Goal: Information Seeking & Learning: Learn about a topic

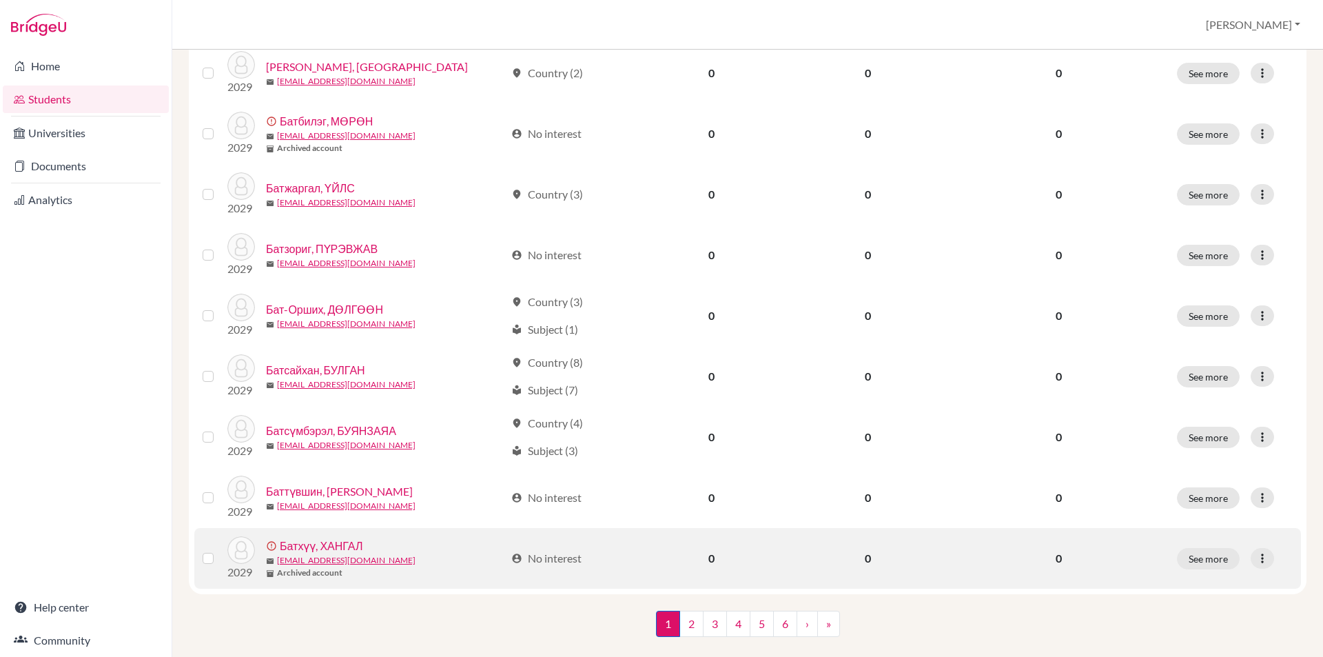
scroll to position [920, 0]
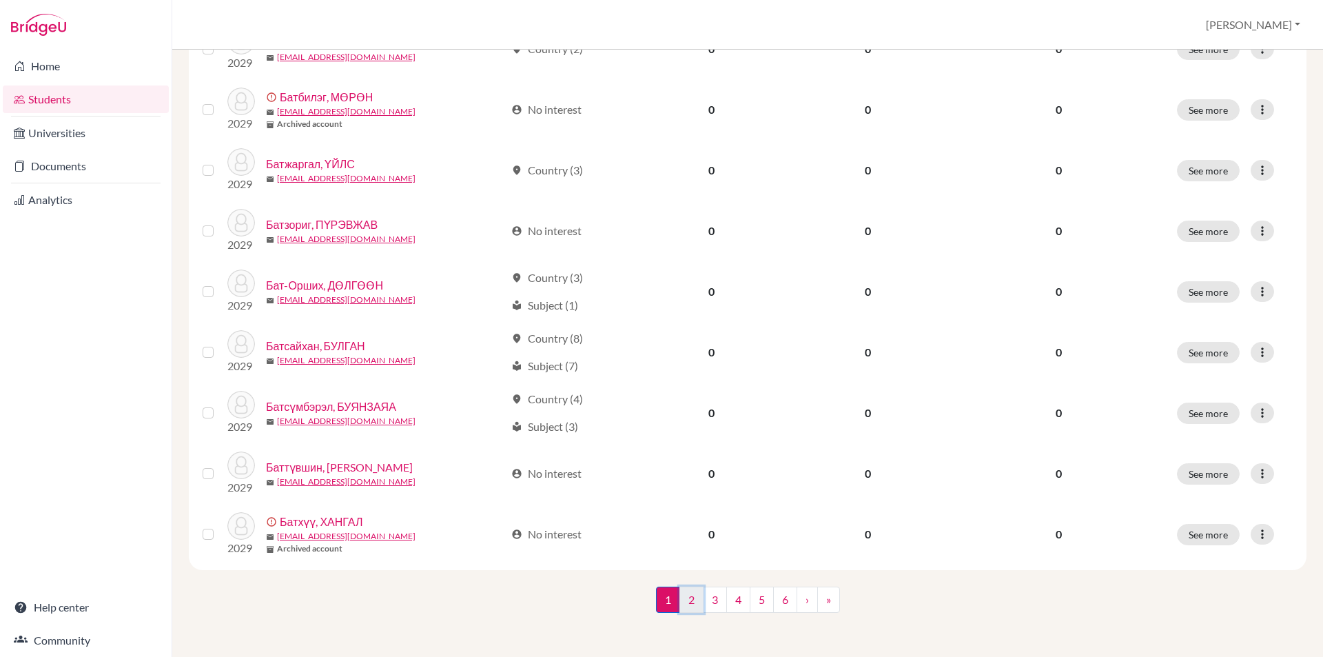
click at [684, 593] on link "2" at bounding box center [691, 599] width 24 height 26
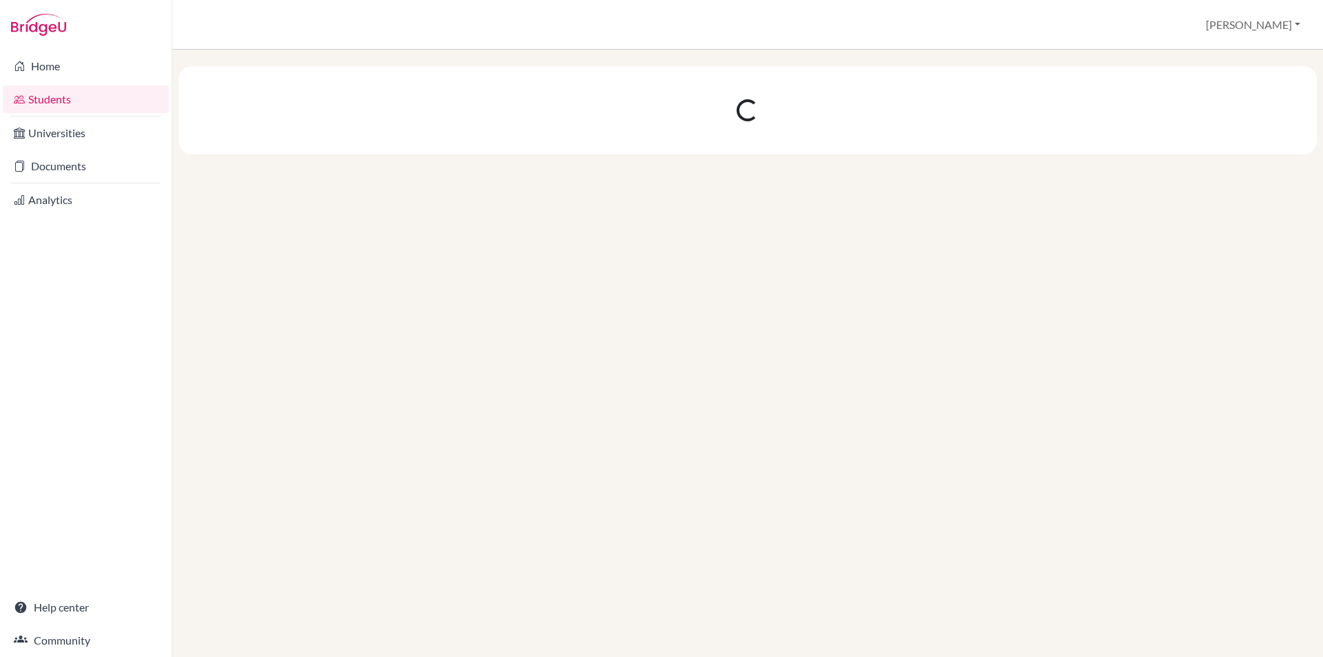
scroll to position [0, 0]
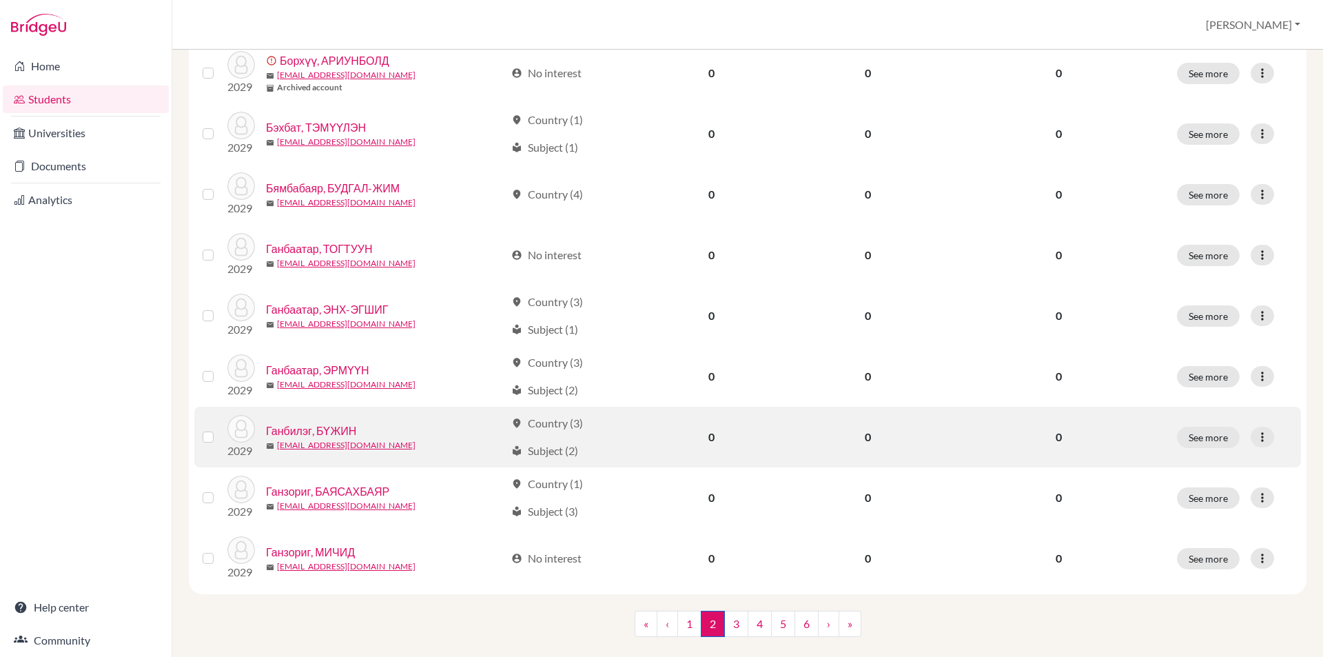
scroll to position [920, 0]
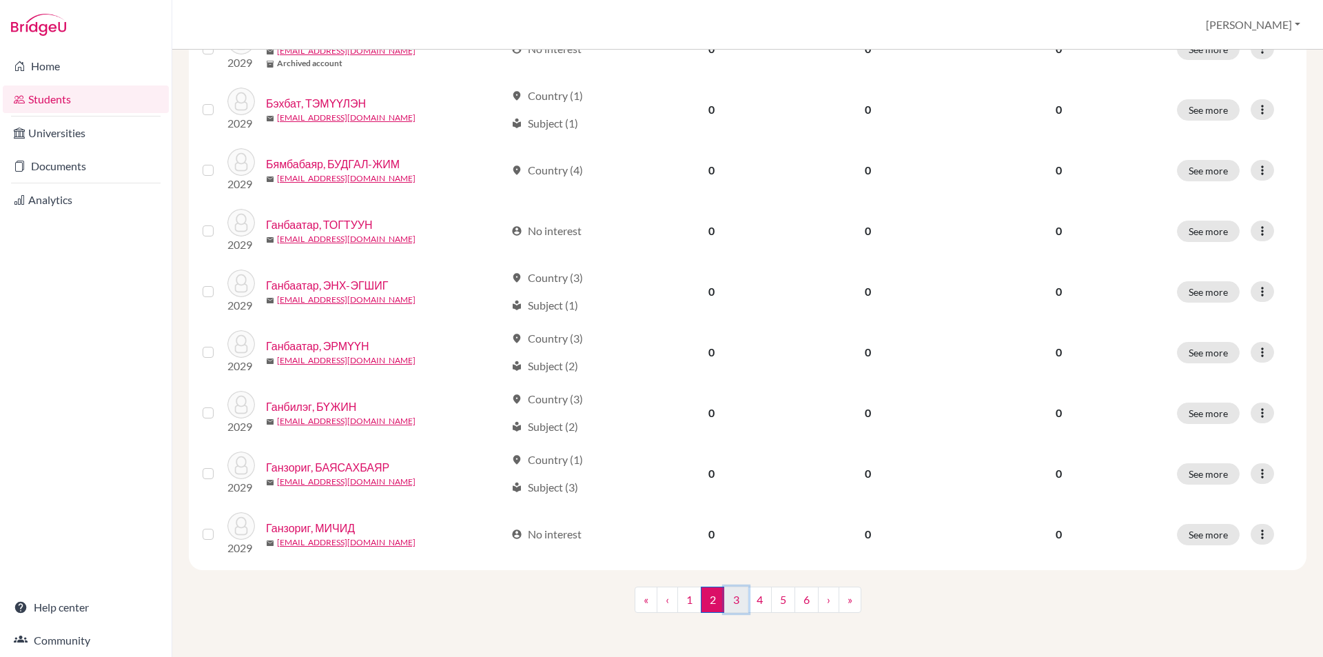
click at [732, 601] on link "3" at bounding box center [736, 599] width 24 height 26
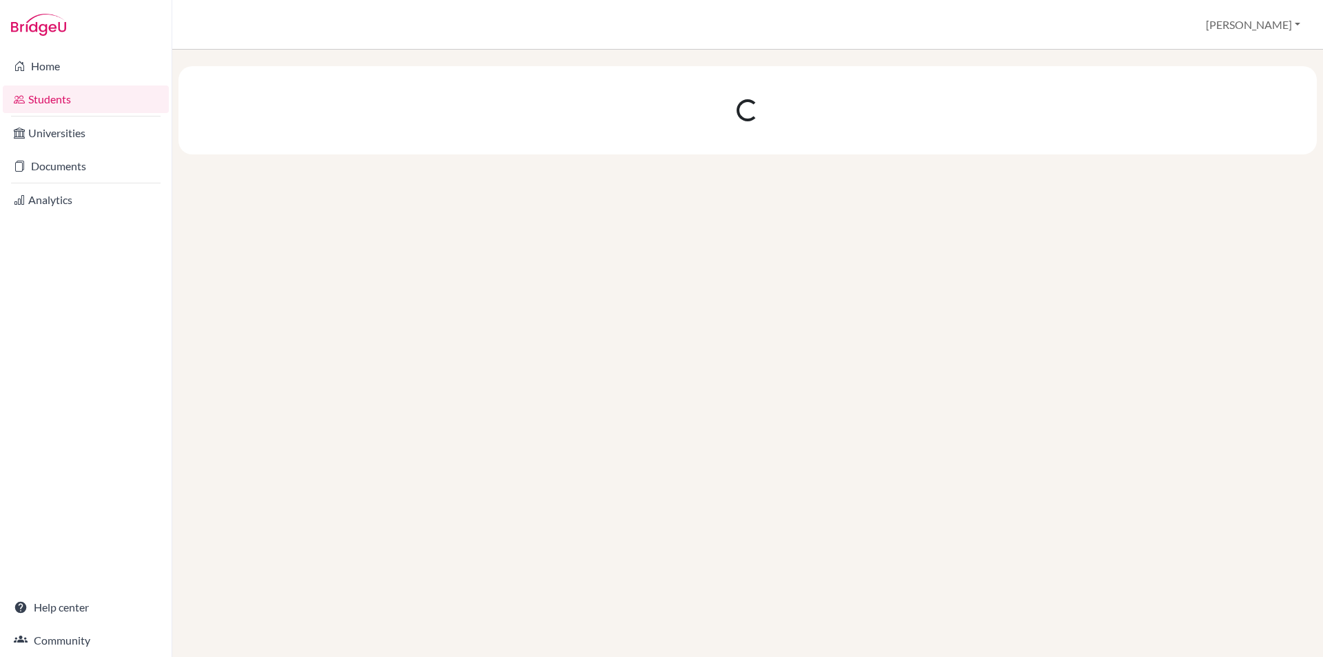
scroll to position [0, 0]
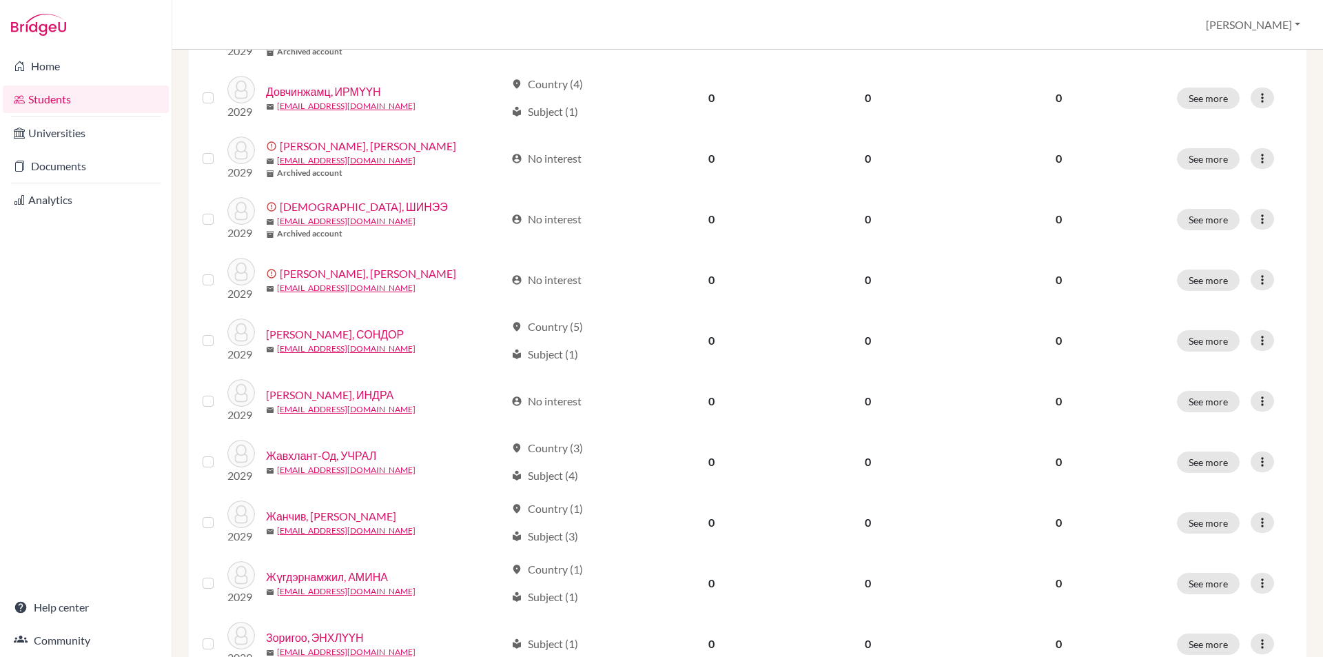
scroll to position [920, 0]
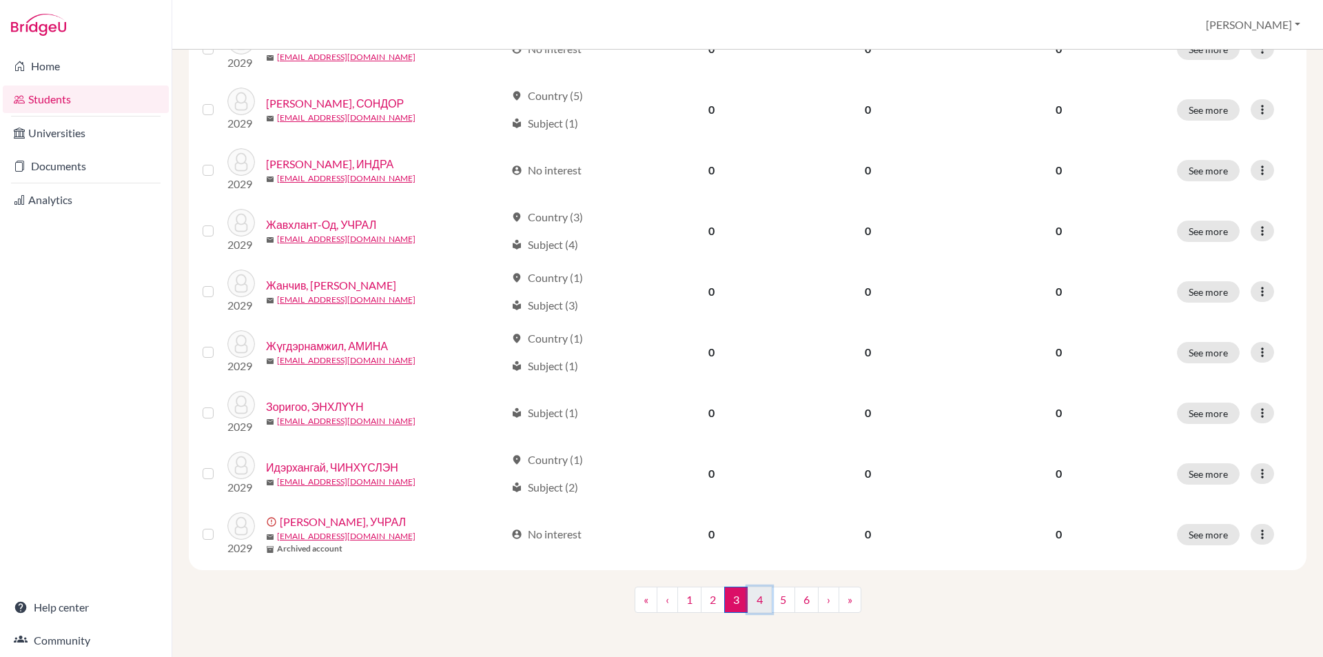
click at [757, 594] on link "4" at bounding box center [760, 599] width 24 height 26
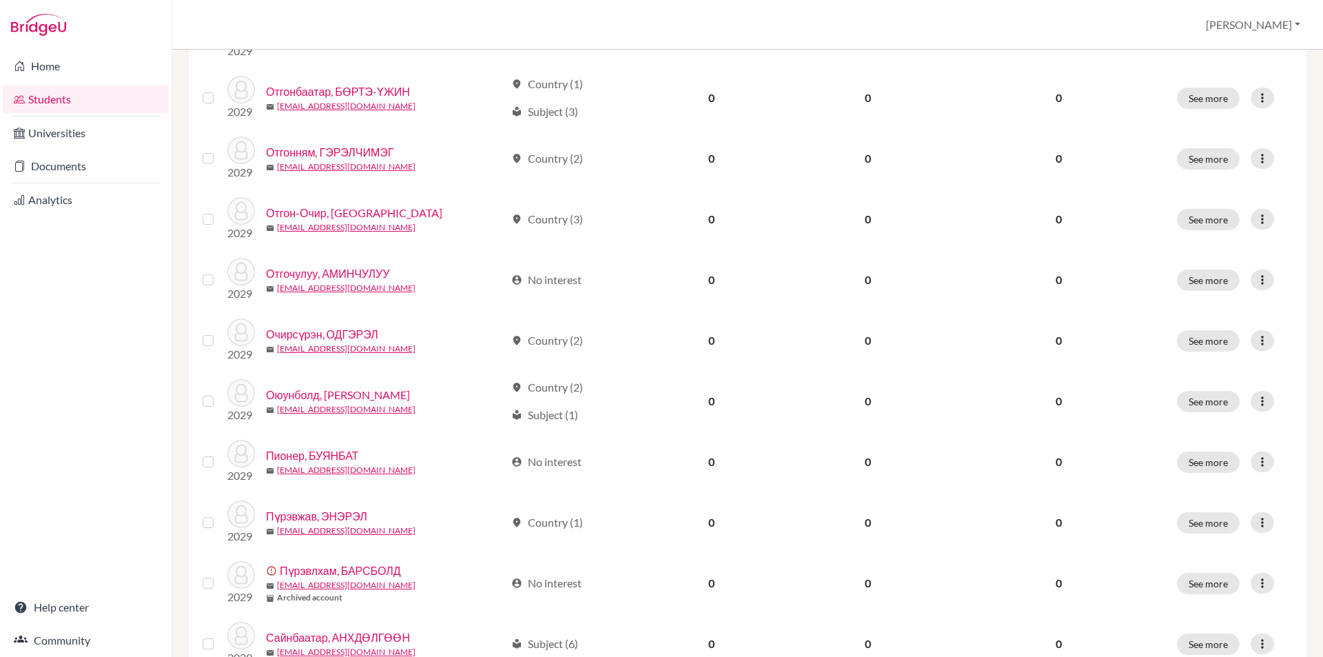
scroll to position [920, 0]
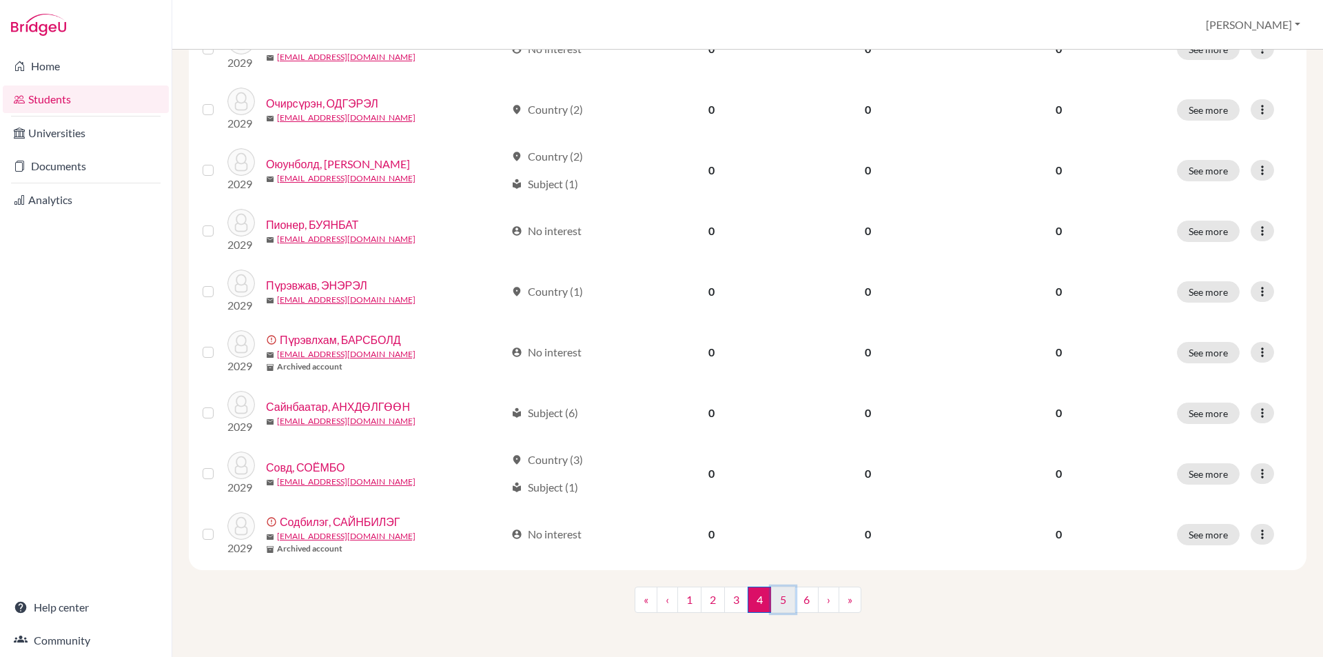
click at [779, 595] on link "5" at bounding box center [783, 599] width 24 height 26
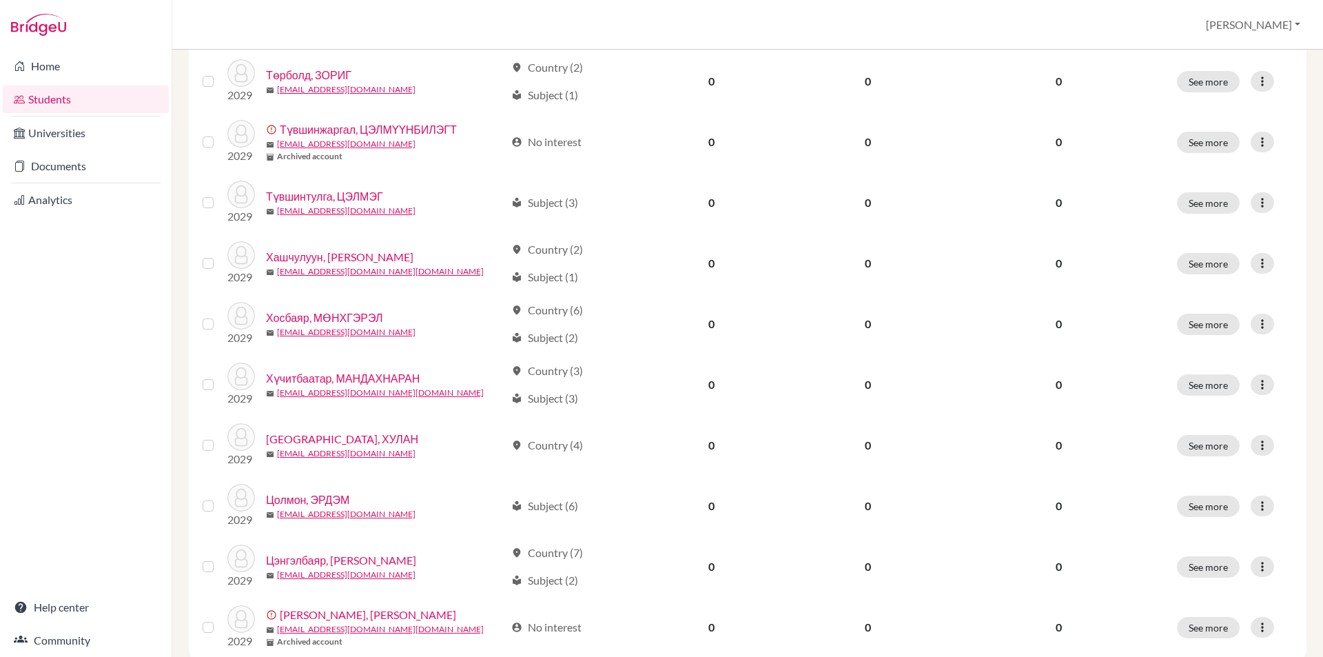
scroll to position [920, 0]
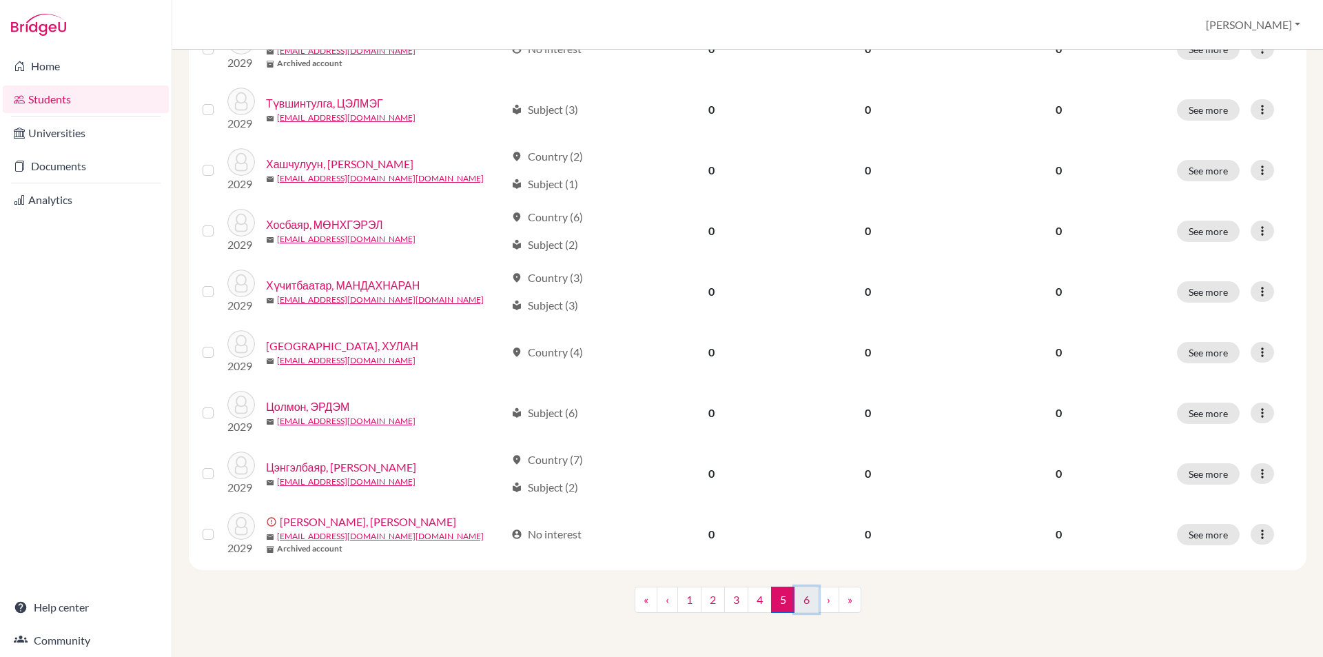
click at [799, 598] on link "6" at bounding box center [807, 599] width 24 height 26
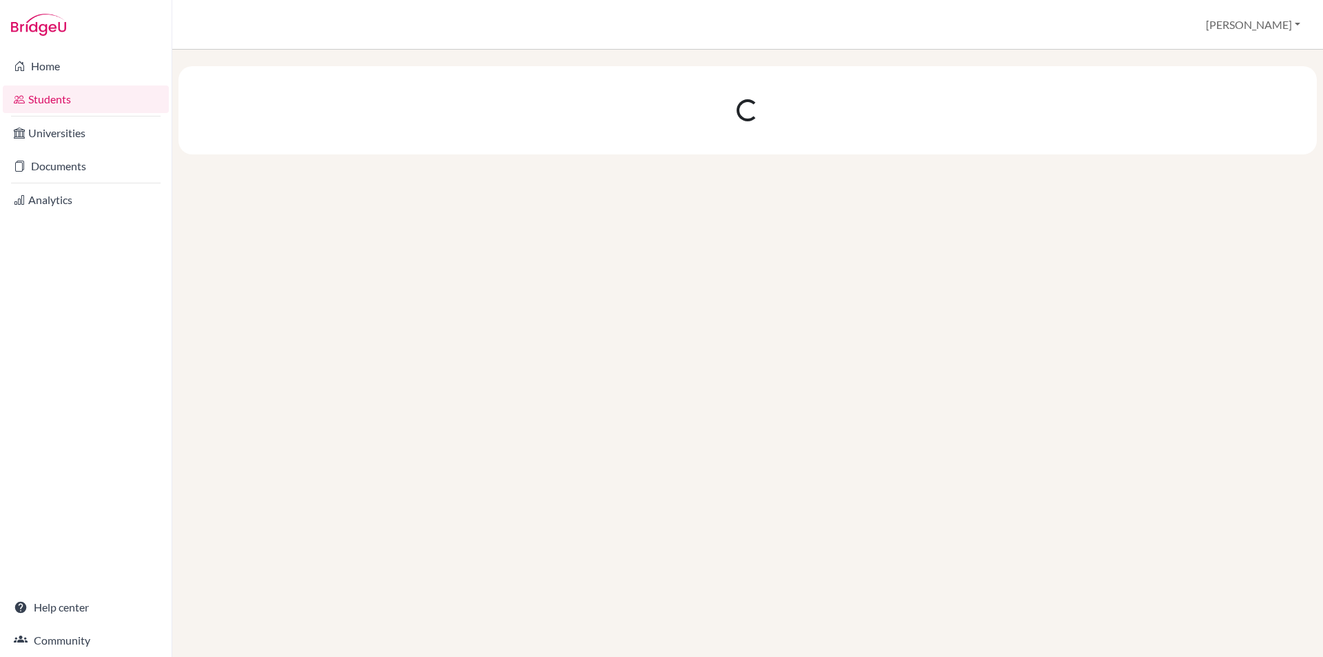
scroll to position [0, 0]
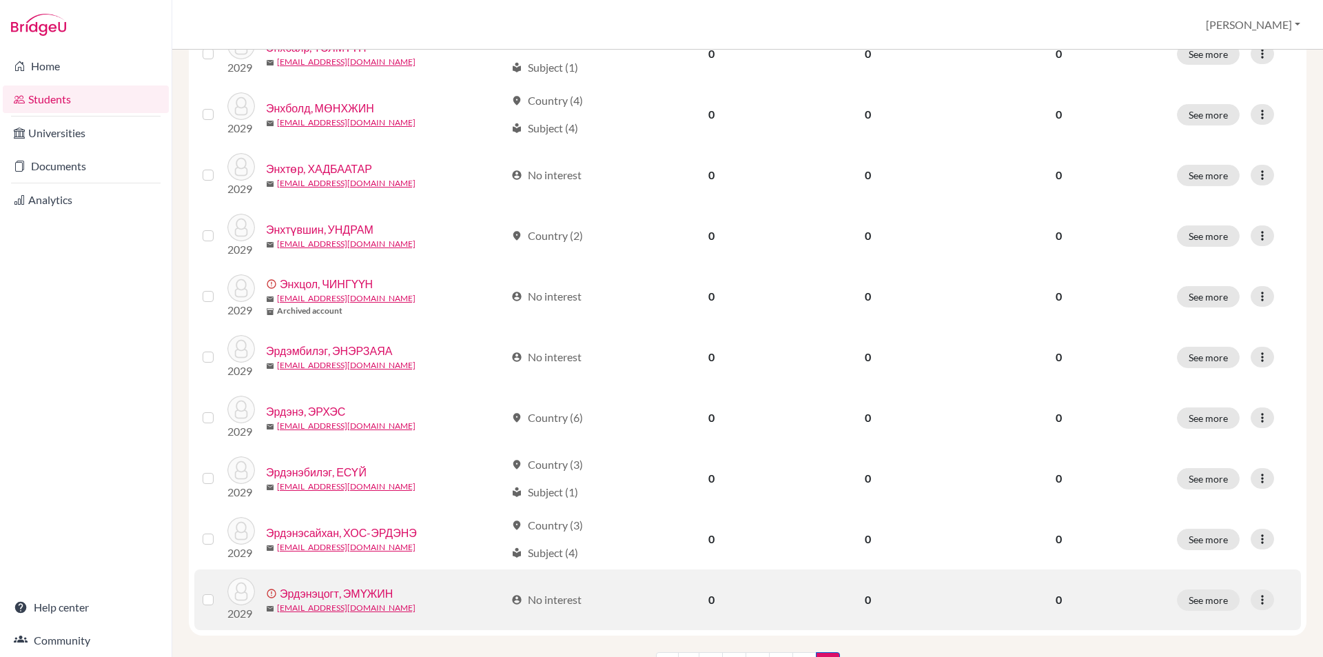
scroll to position [617, 0]
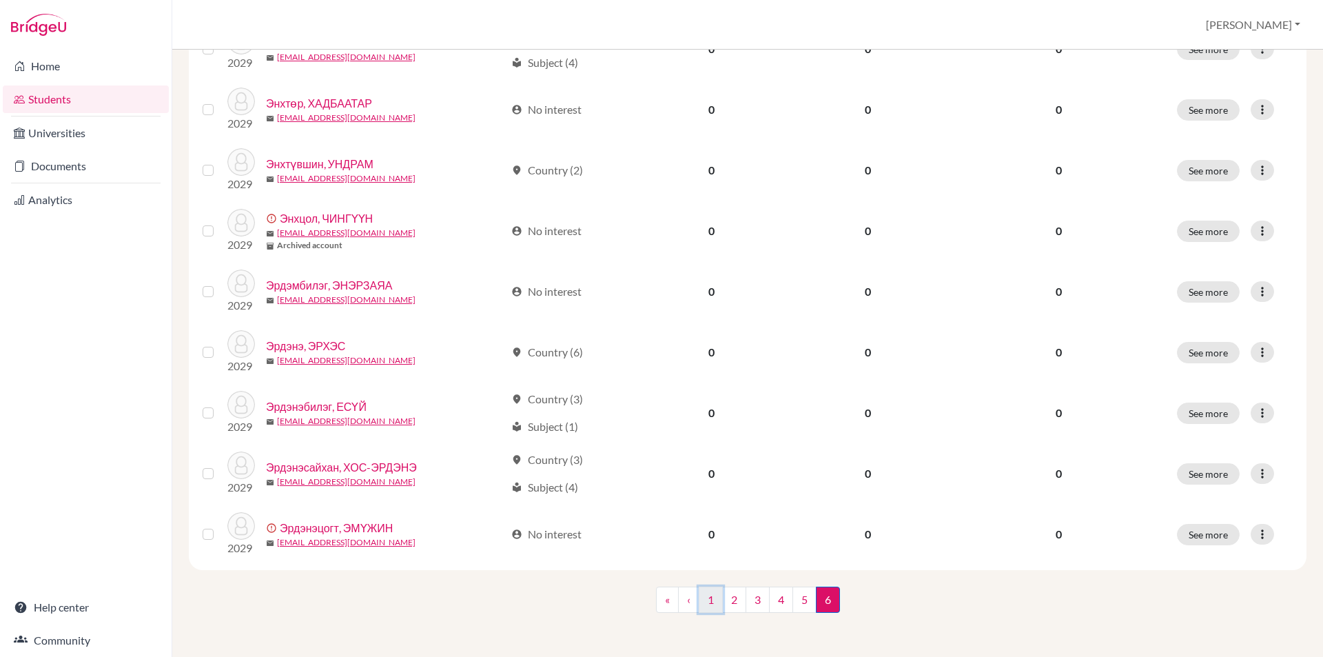
click at [704, 596] on link "1" at bounding box center [711, 599] width 24 height 26
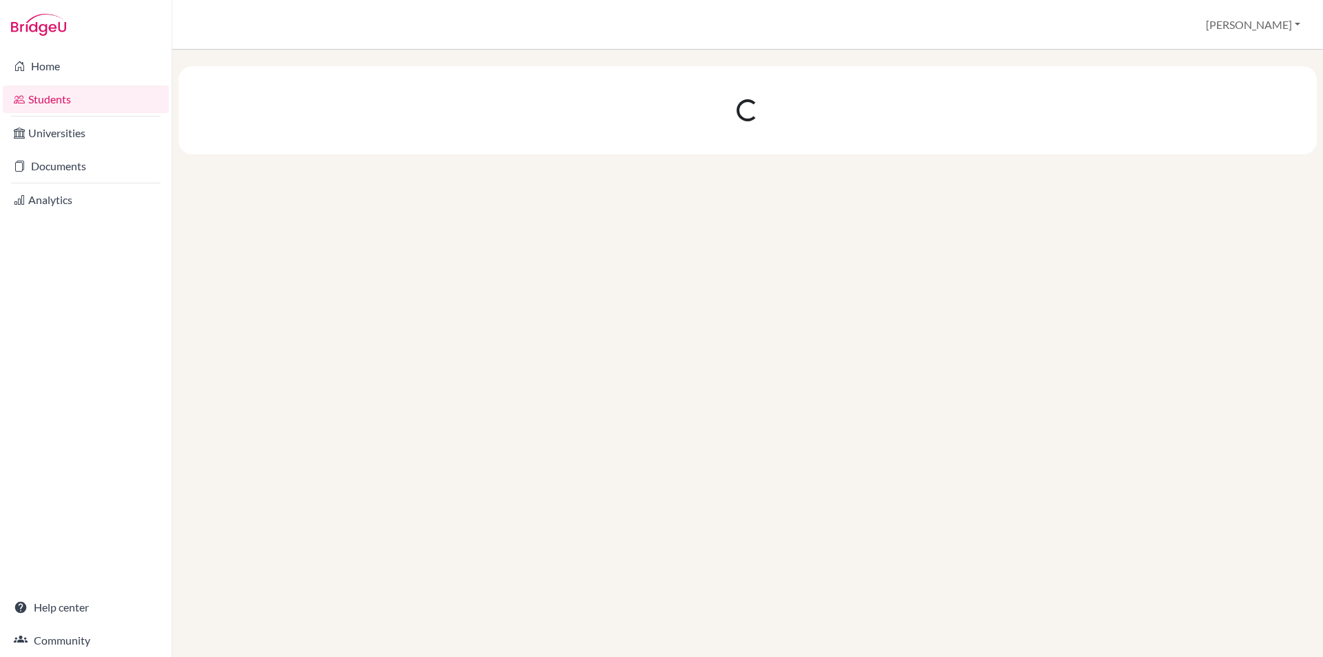
scroll to position [0, 0]
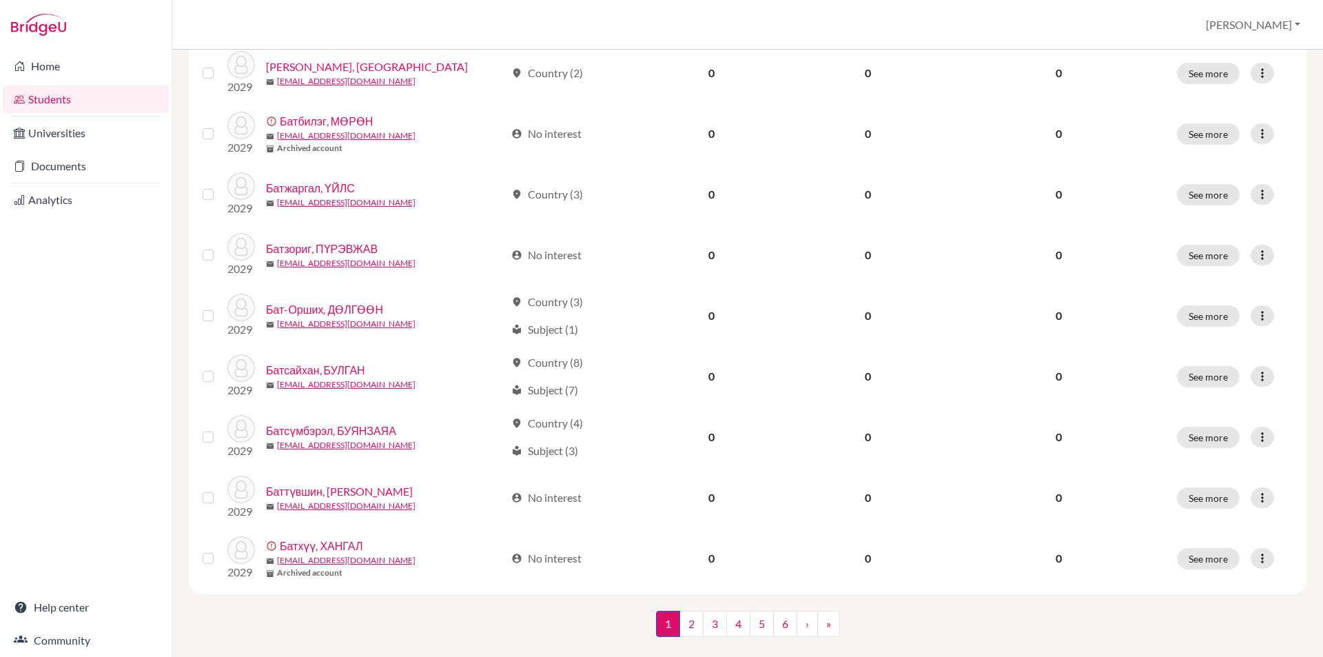
scroll to position [920, 0]
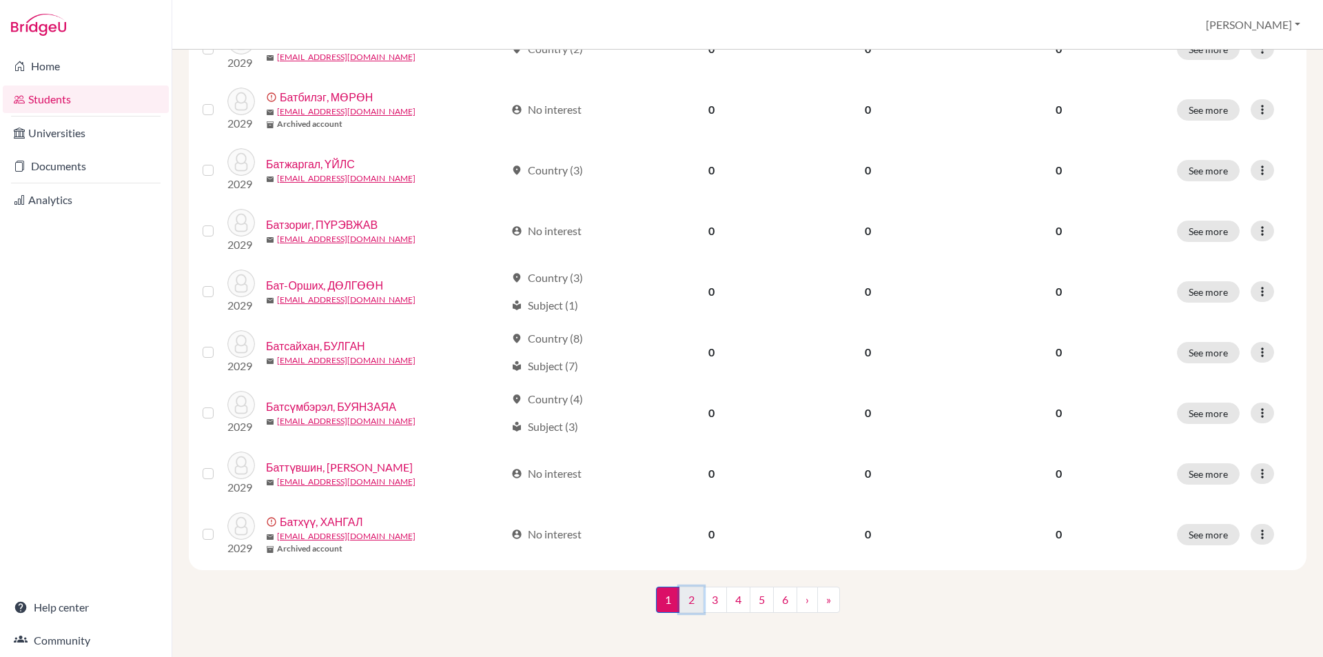
click at [692, 593] on link "2" at bounding box center [691, 599] width 24 height 26
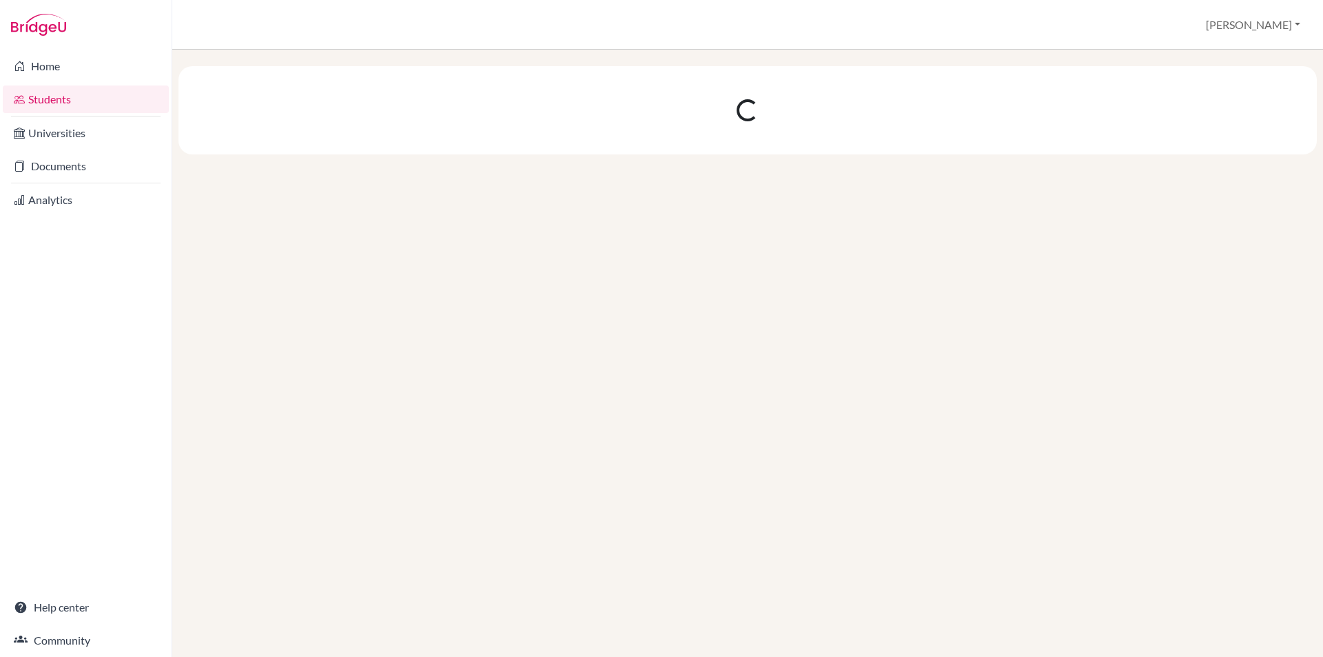
scroll to position [0, 0]
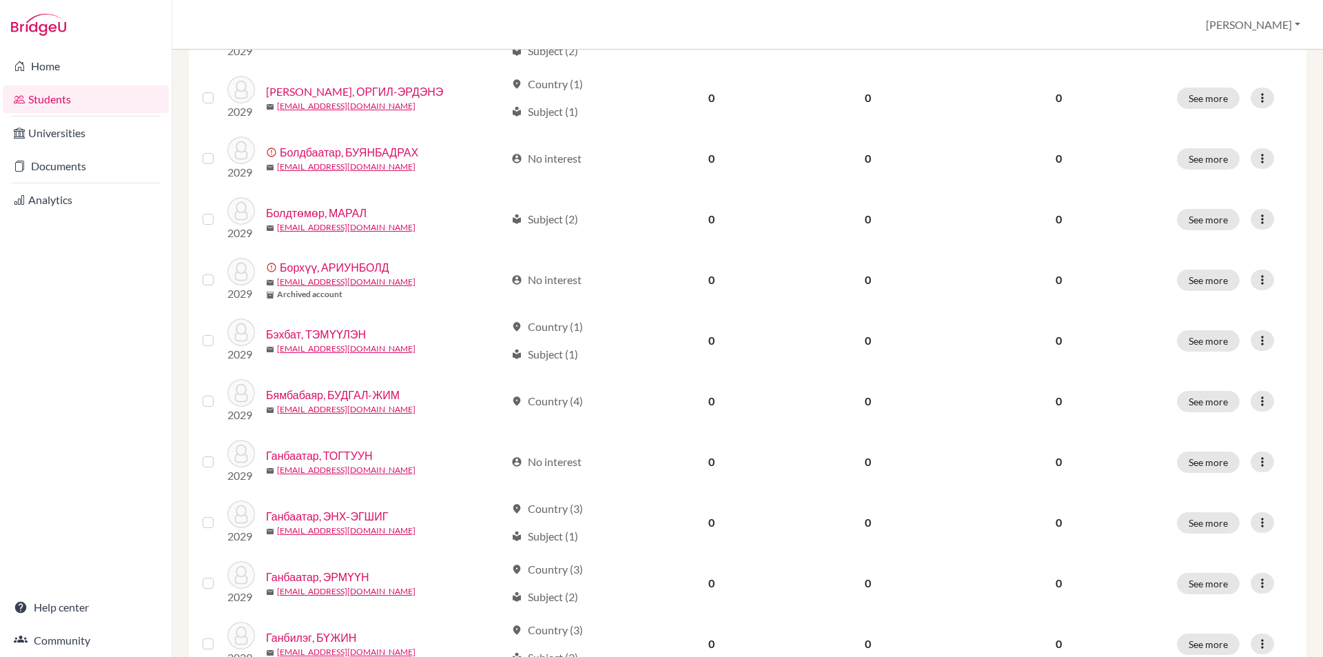
scroll to position [920, 0]
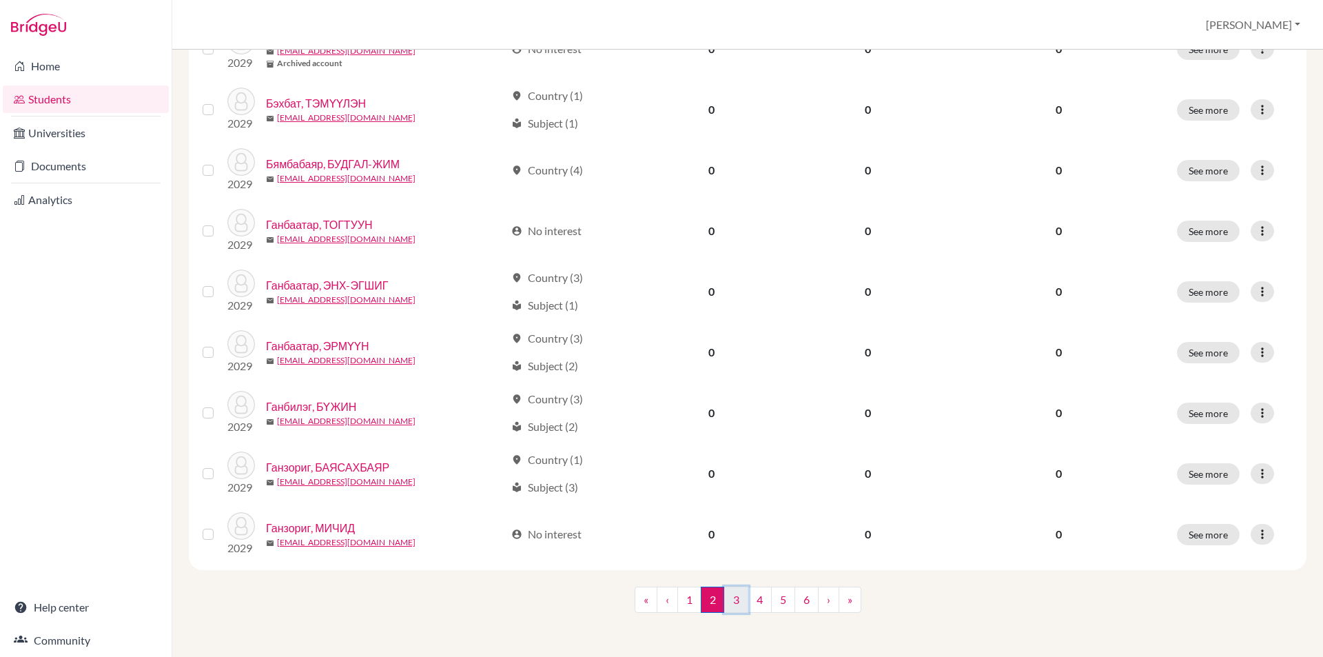
click at [734, 604] on link "3" at bounding box center [736, 599] width 24 height 26
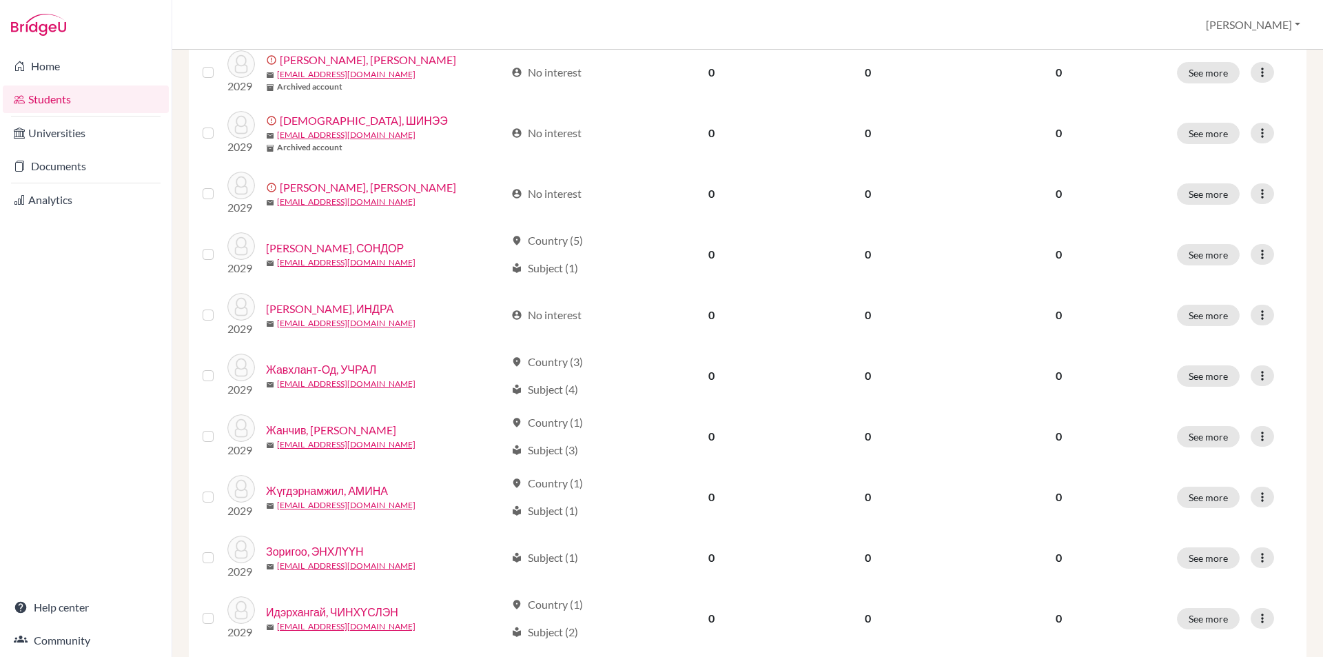
scroll to position [920, 0]
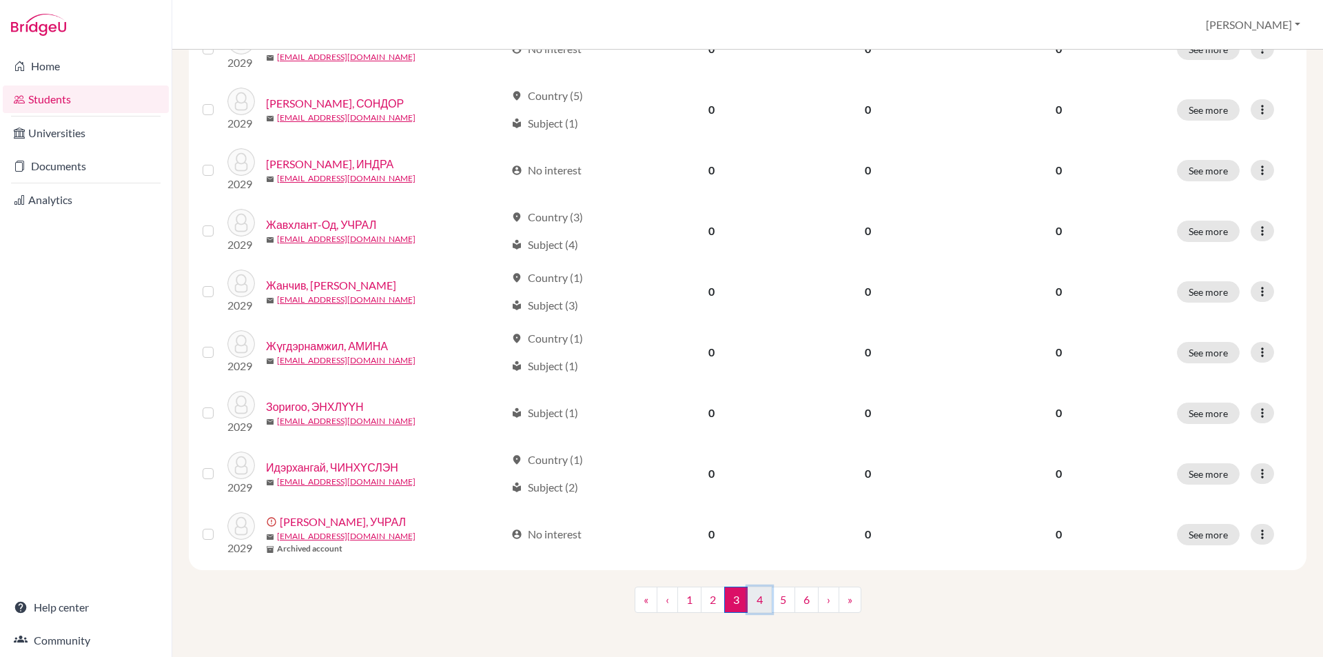
click at [750, 595] on link "4" at bounding box center [760, 599] width 24 height 26
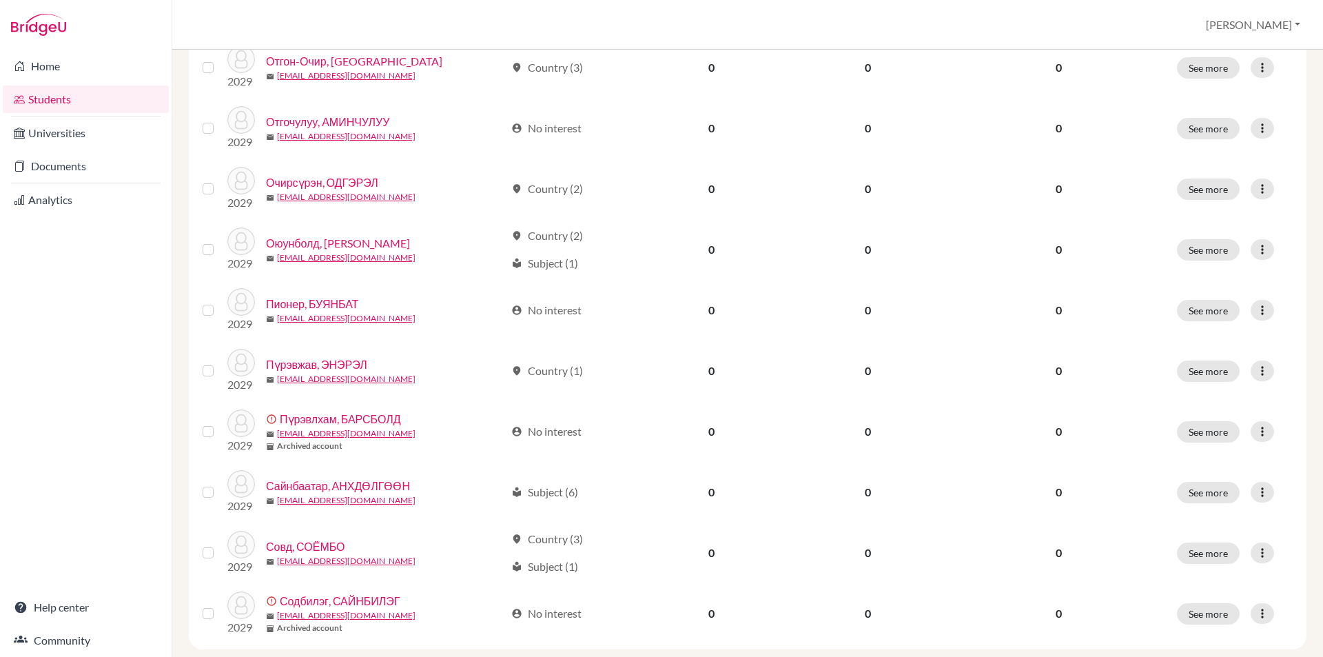
scroll to position [920, 0]
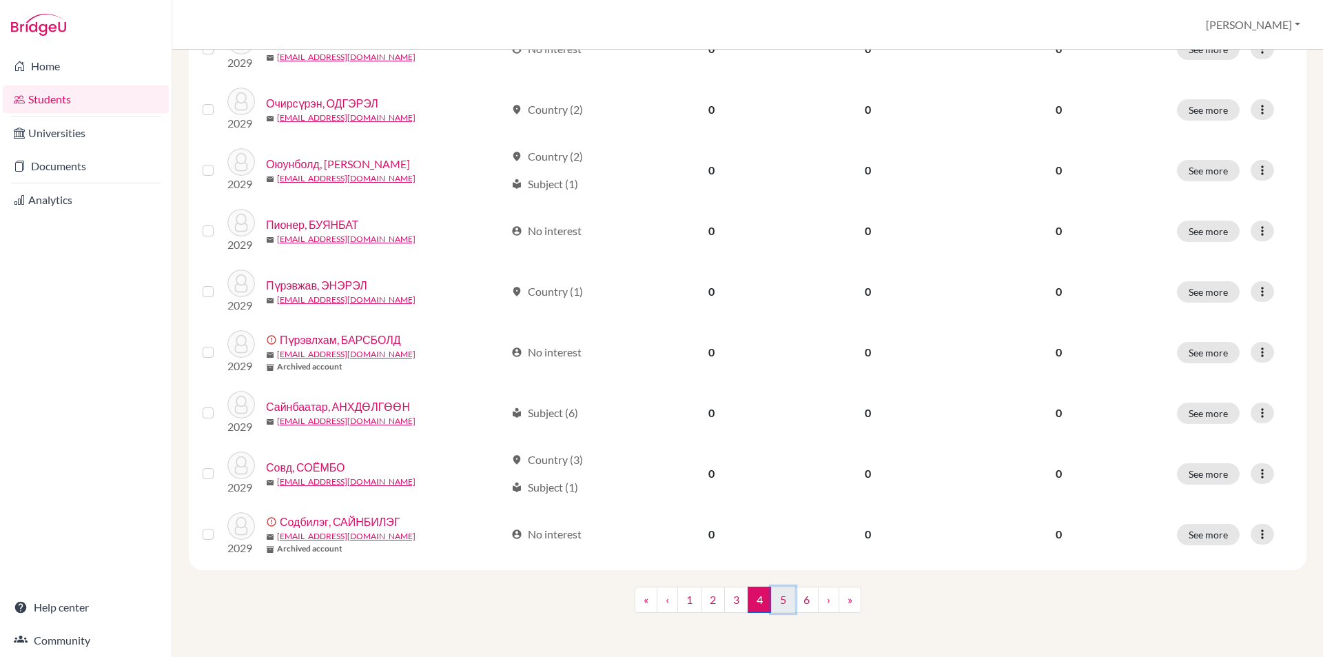
click at [777, 591] on link "5" at bounding box center [783, 599] width 24 height 26
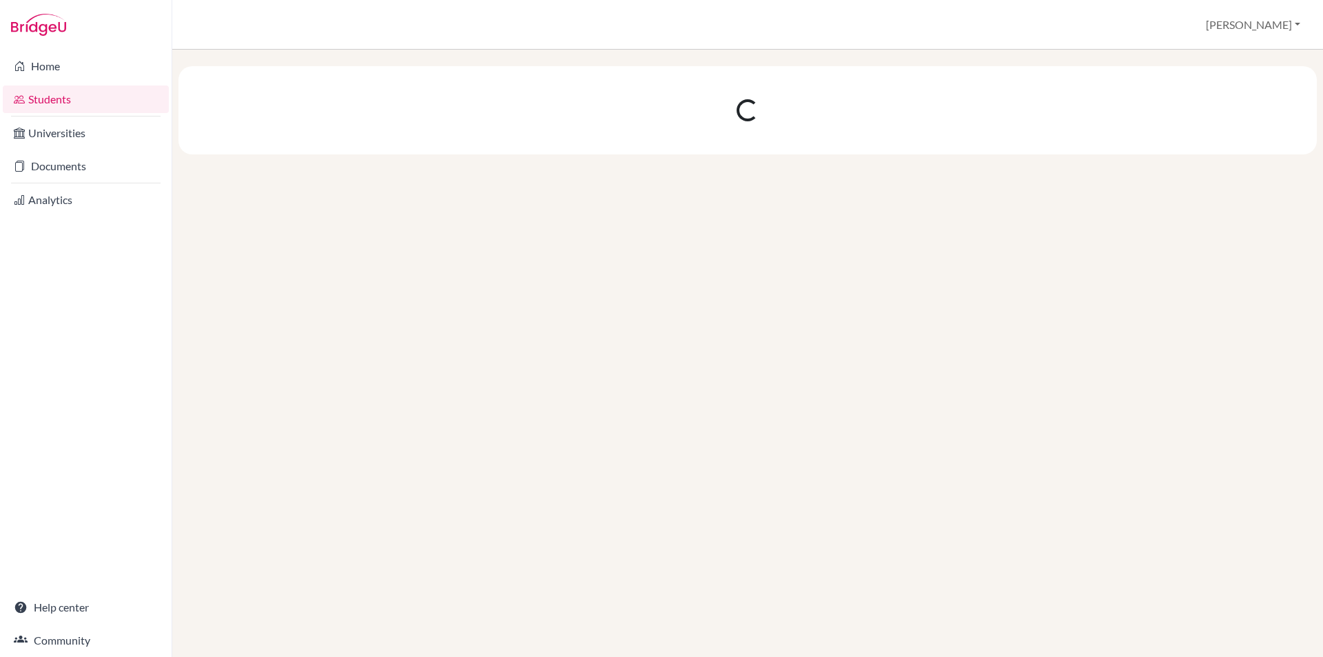
scroll to position [0, 0]
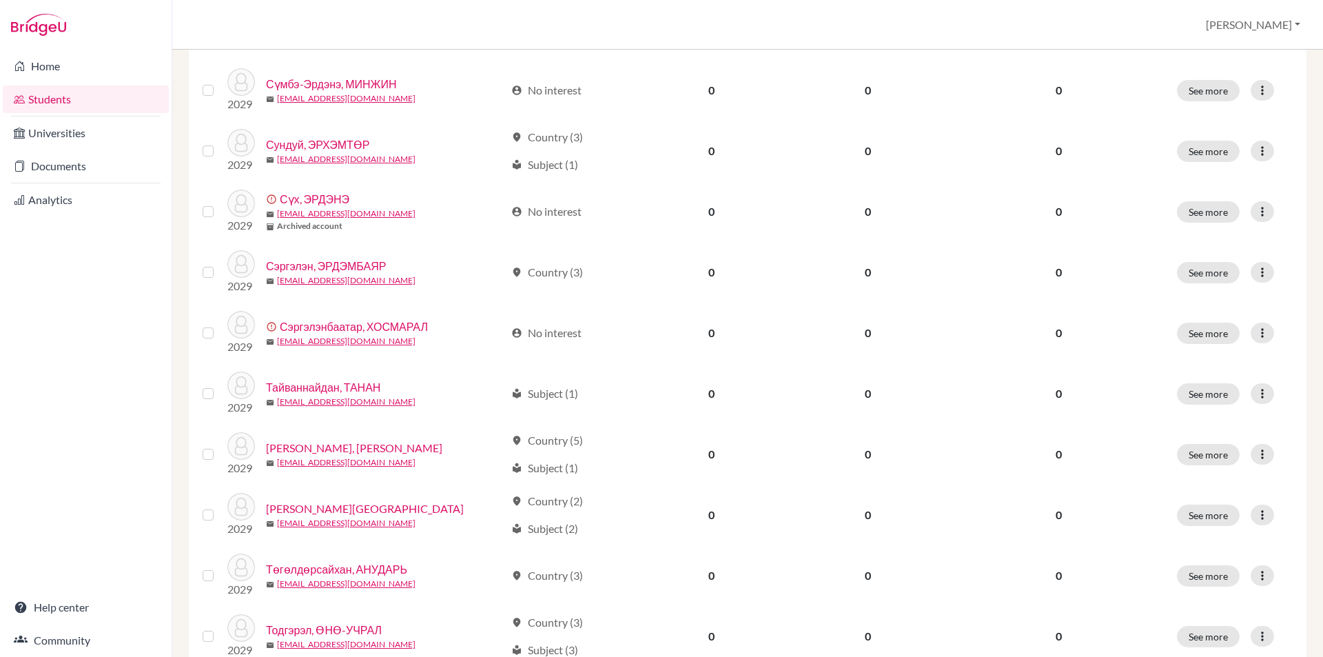
scroll to position [276, 0]
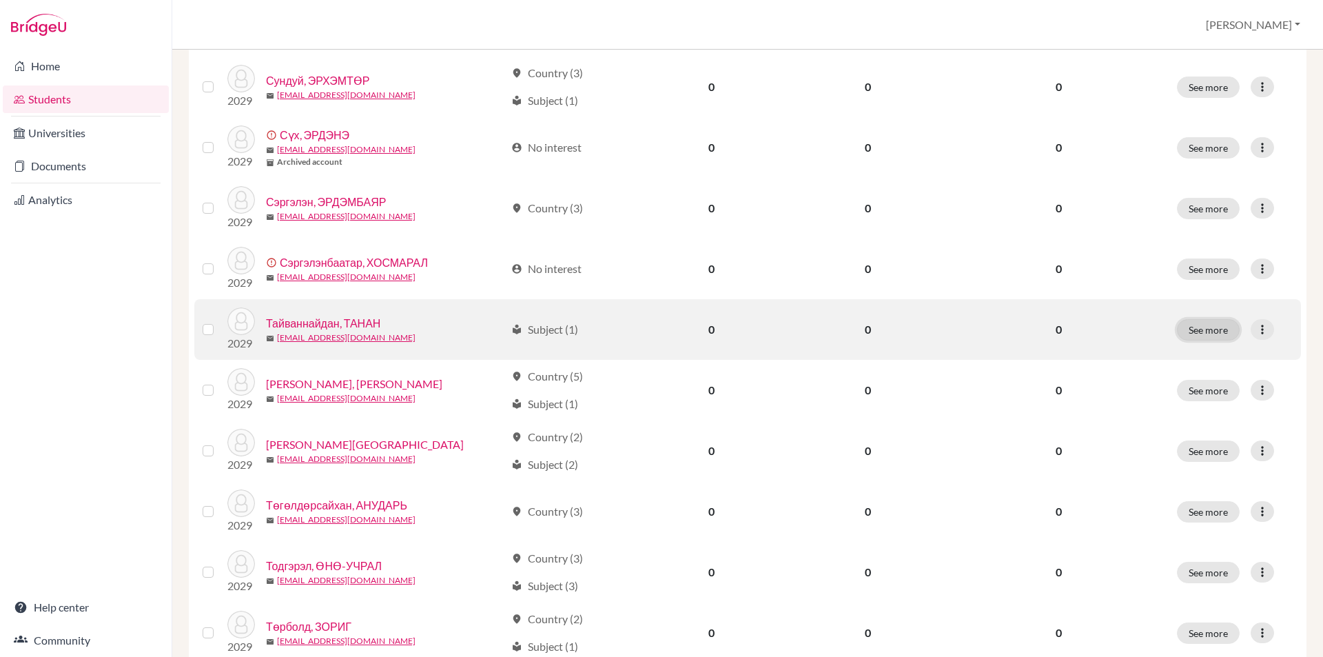
click at [1186, 331] on button "See more" at bounding box center [1208, 329] width 63 height 21
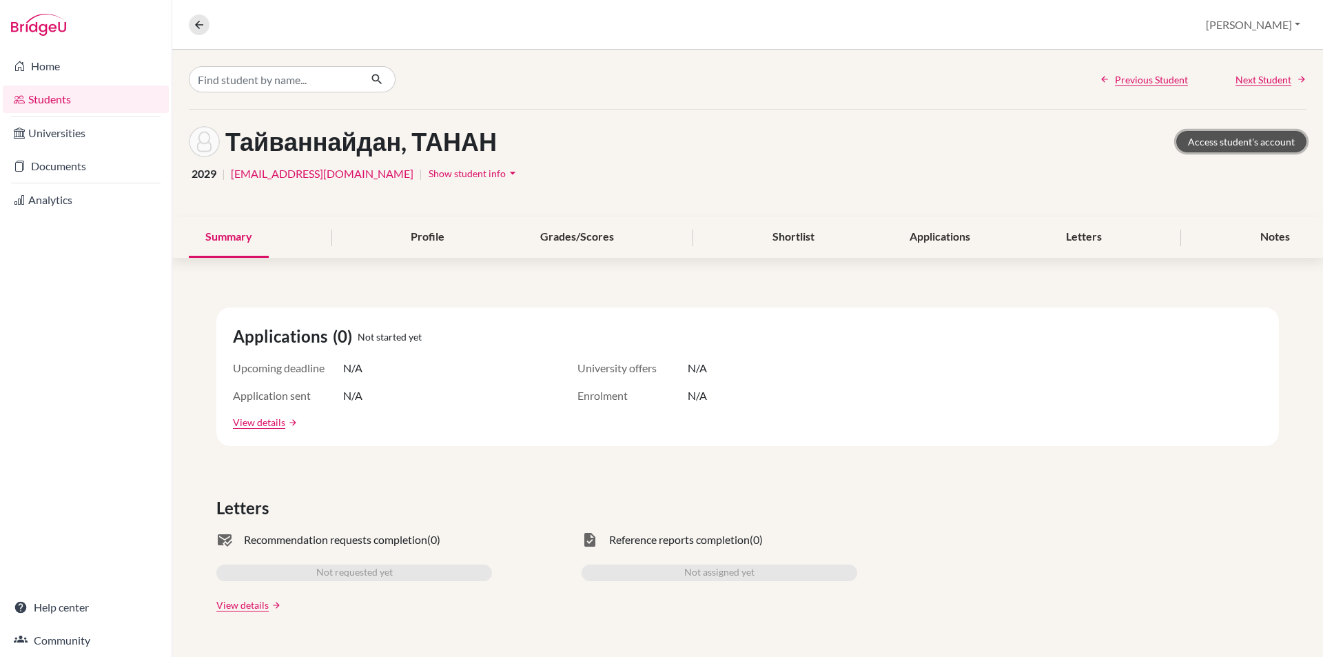
click at [1177, 136] on link "Access student's account" at bounding box center [1241, 141] width 130 height 21
click at [1240, 139] on link "Access student's account" at bounding box center [1241, 141] width 130 height 21
click at [191, 23] on button at bounding box center [199, 24] width 21 height 21
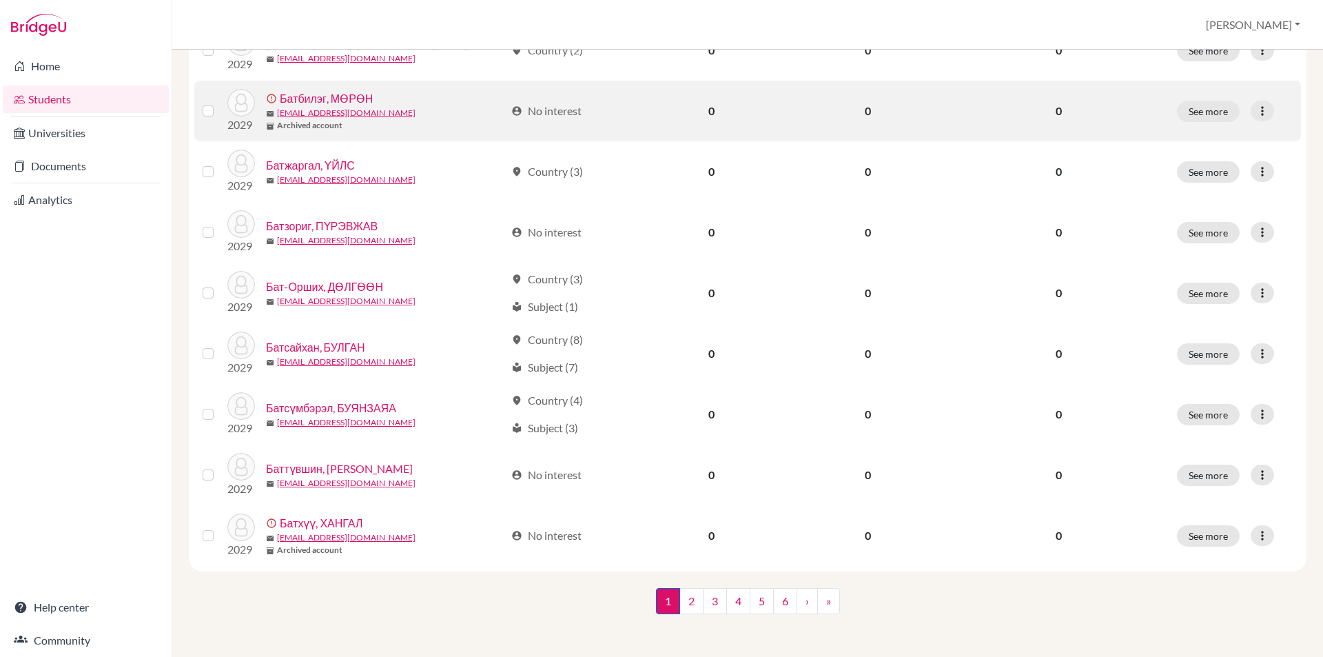
scroll to position [920, 0]
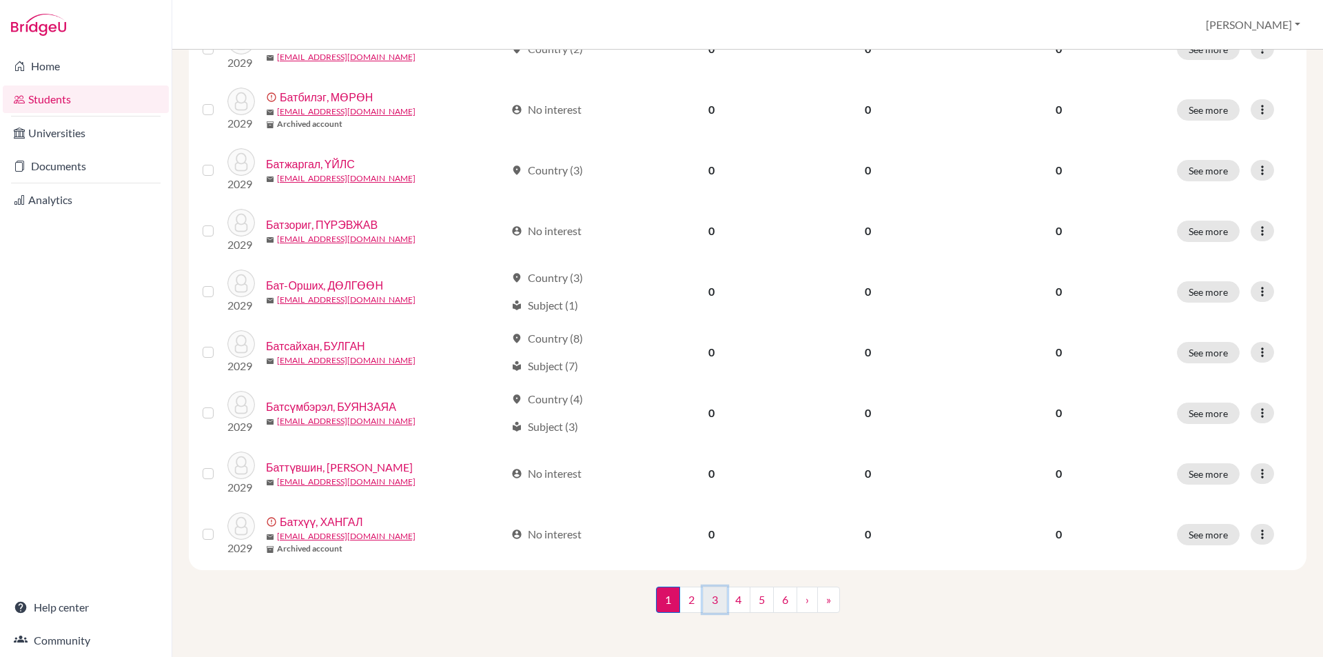
click at [715, 596] on link "3" at bounding box center [715, 599] width 24 height 26
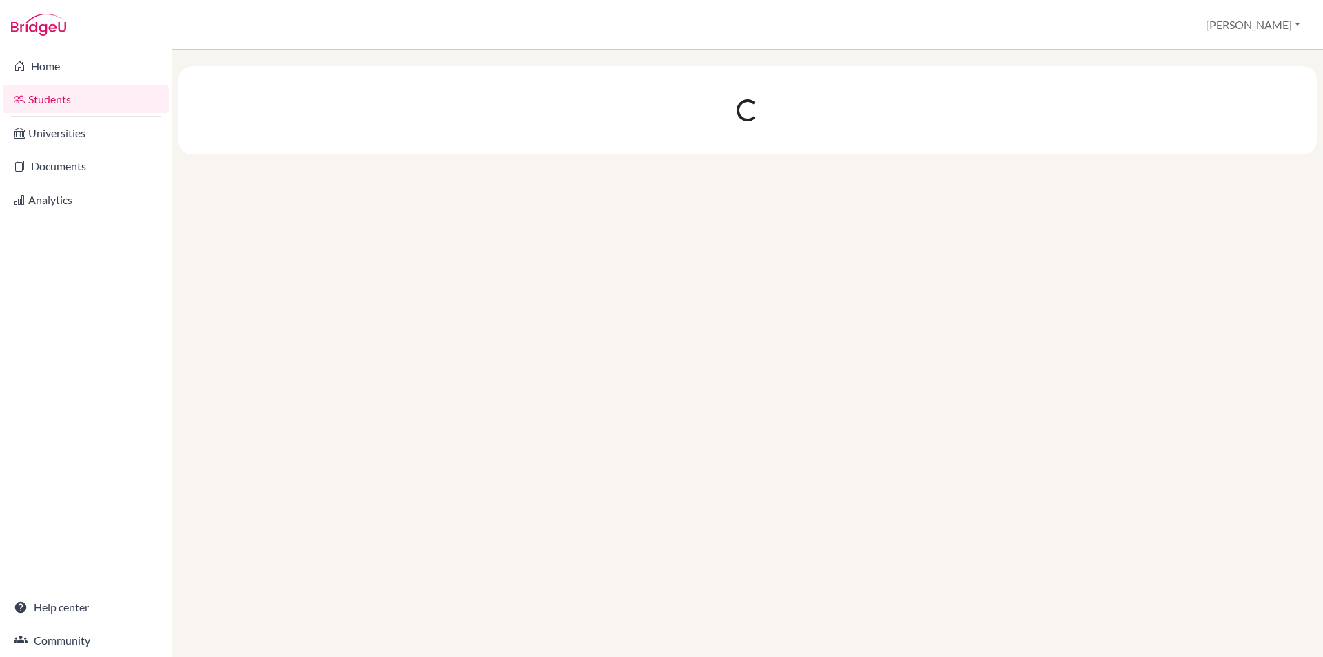
scroll to position [0, 0]
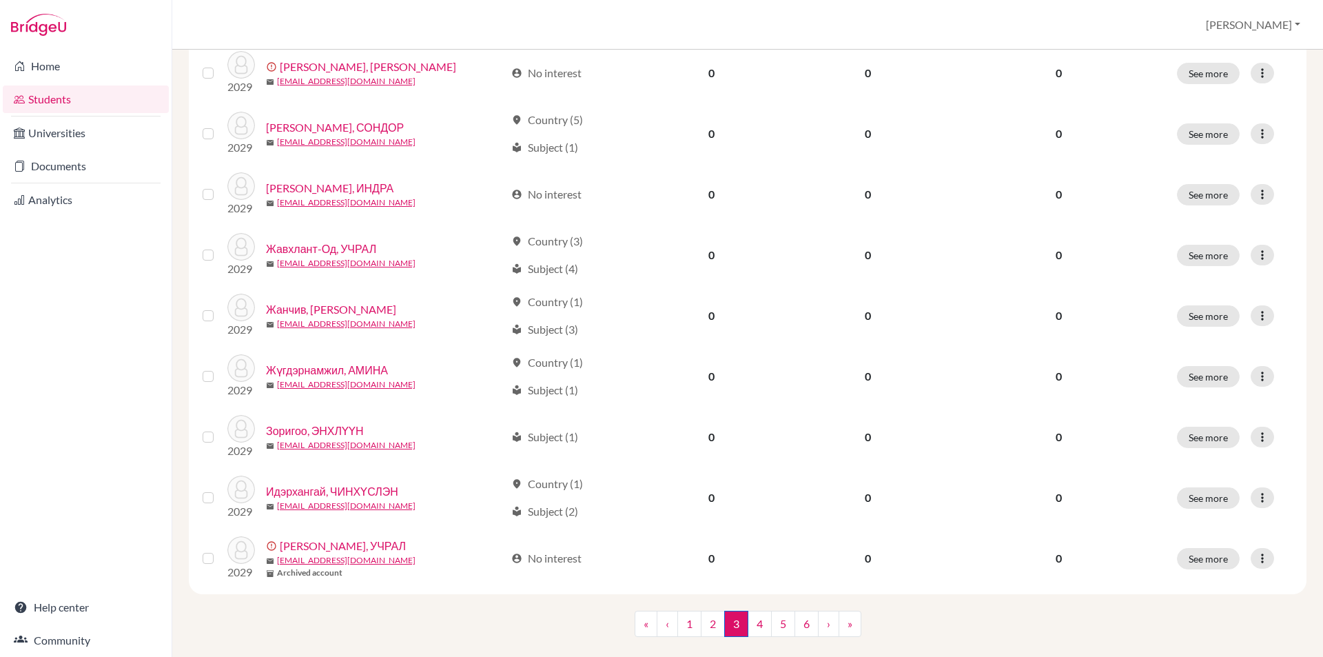
scroll to position [920, 0]
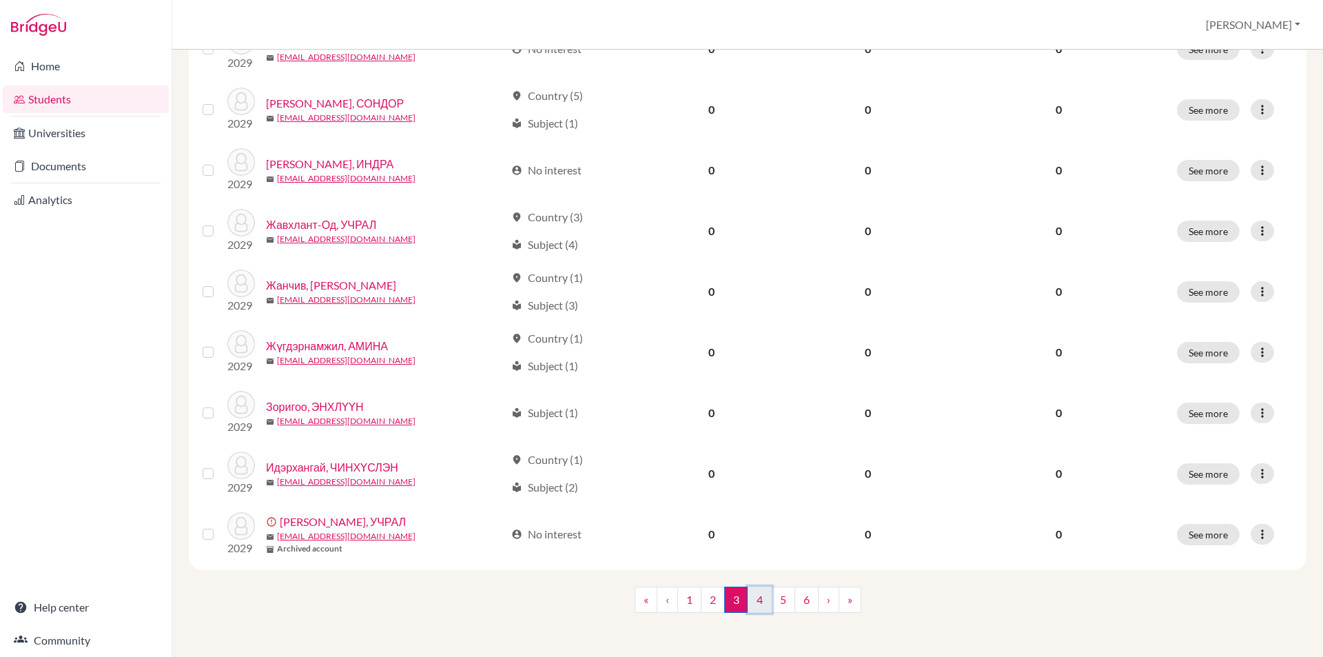
click at [753, 600] on link "4" at bounding box center [760, 599] width 24 height 26
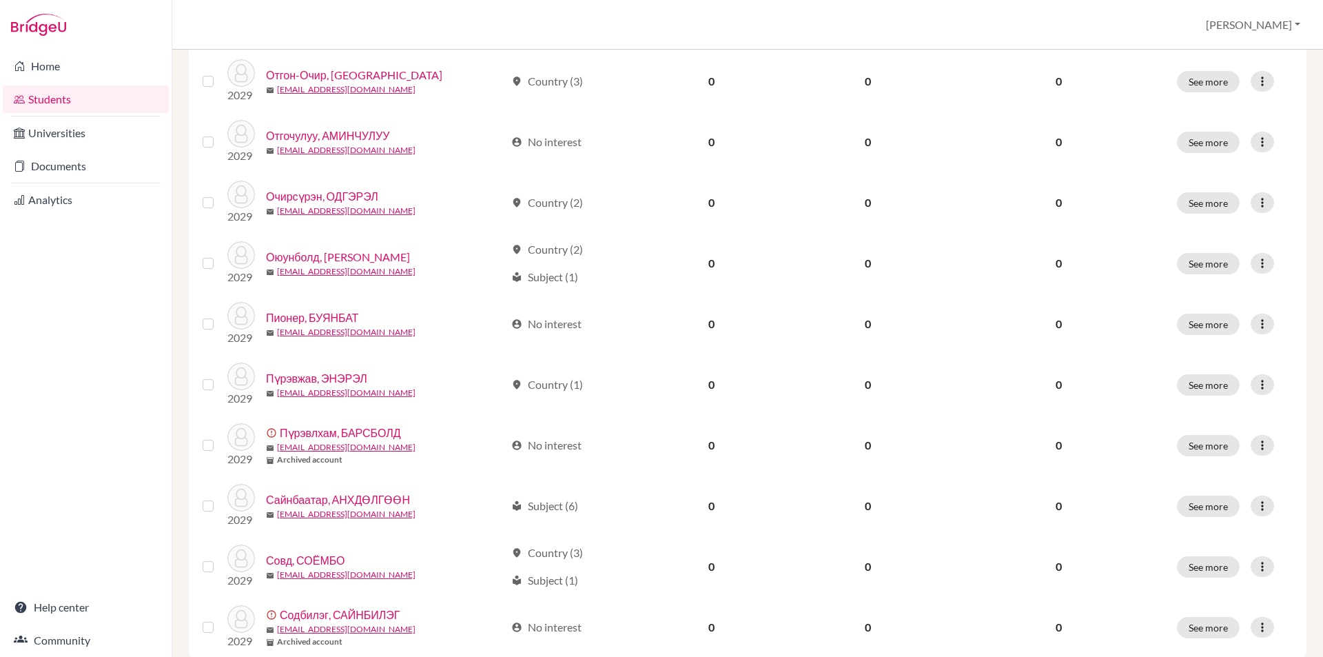
scroll to position [920, 0]
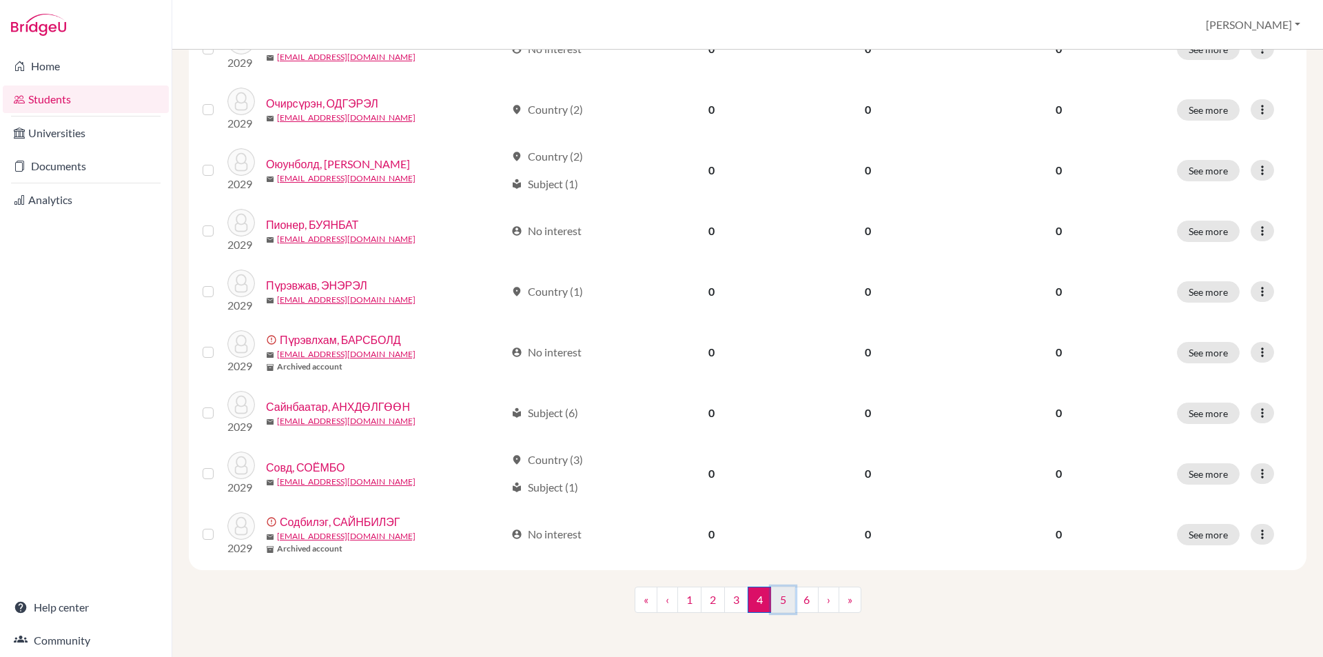
click at [771, 602] on link "5" at bounding box center [783, 599] width 24 height 26
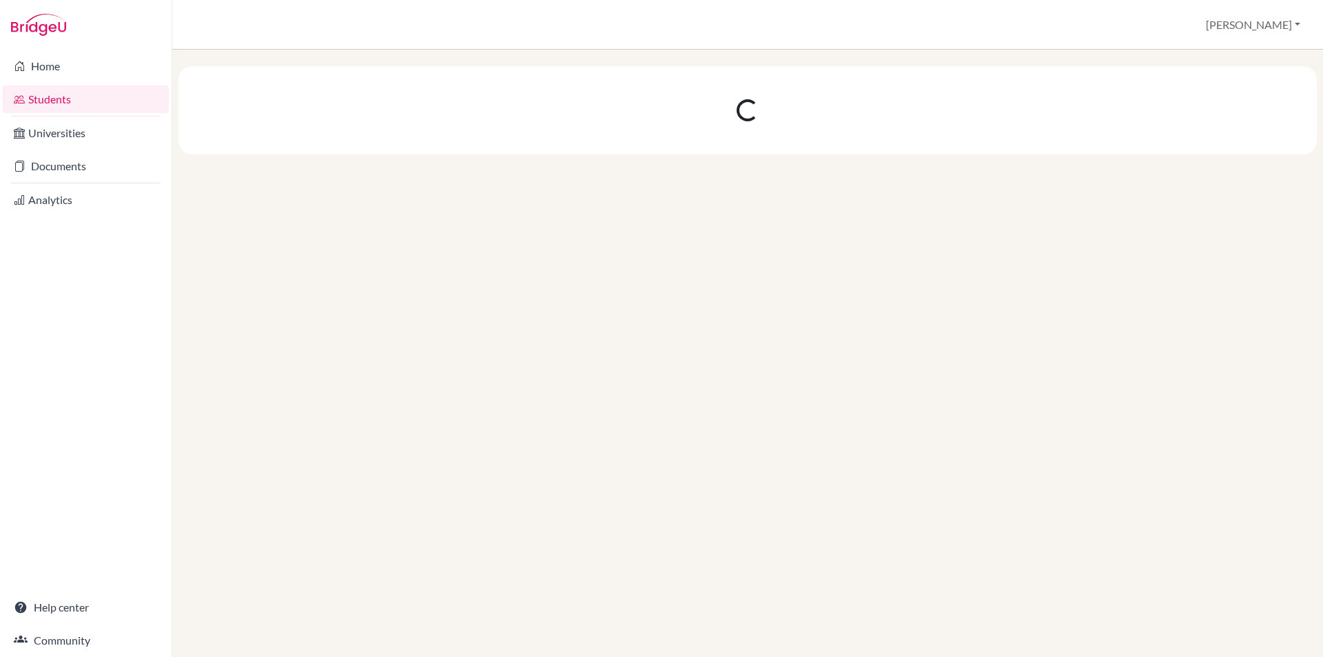
scroll to position [0, 0]
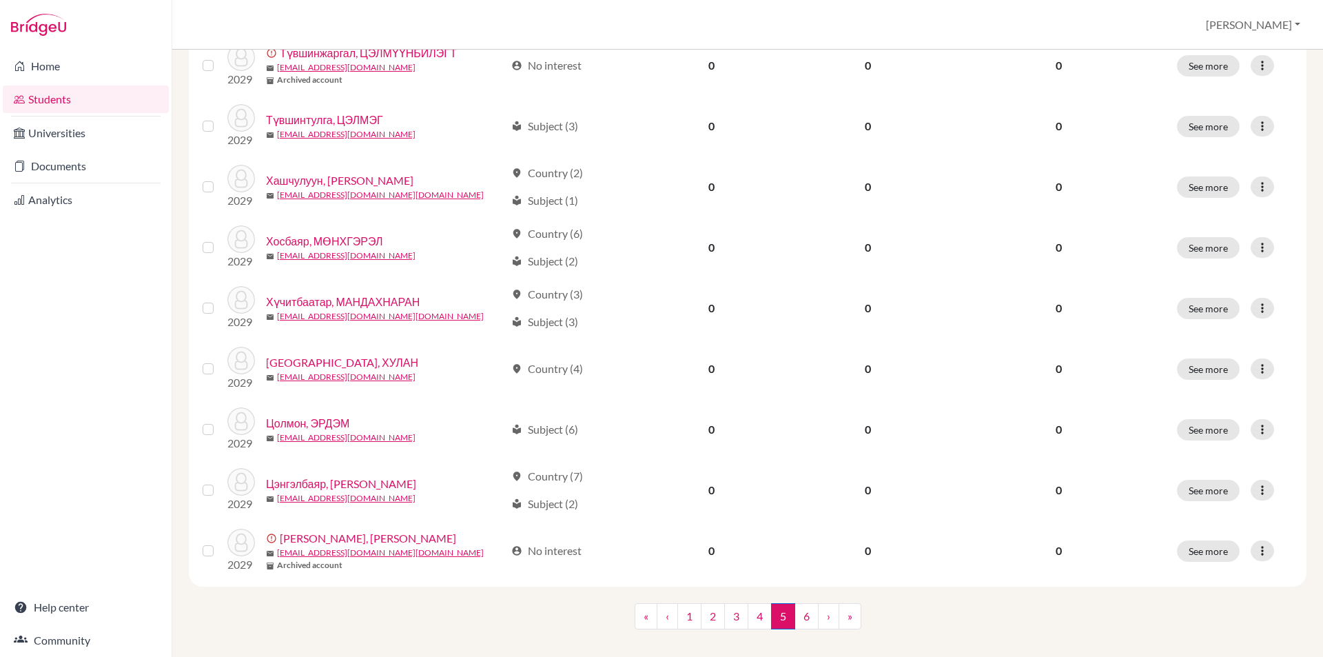
scroll to position [920, 0]
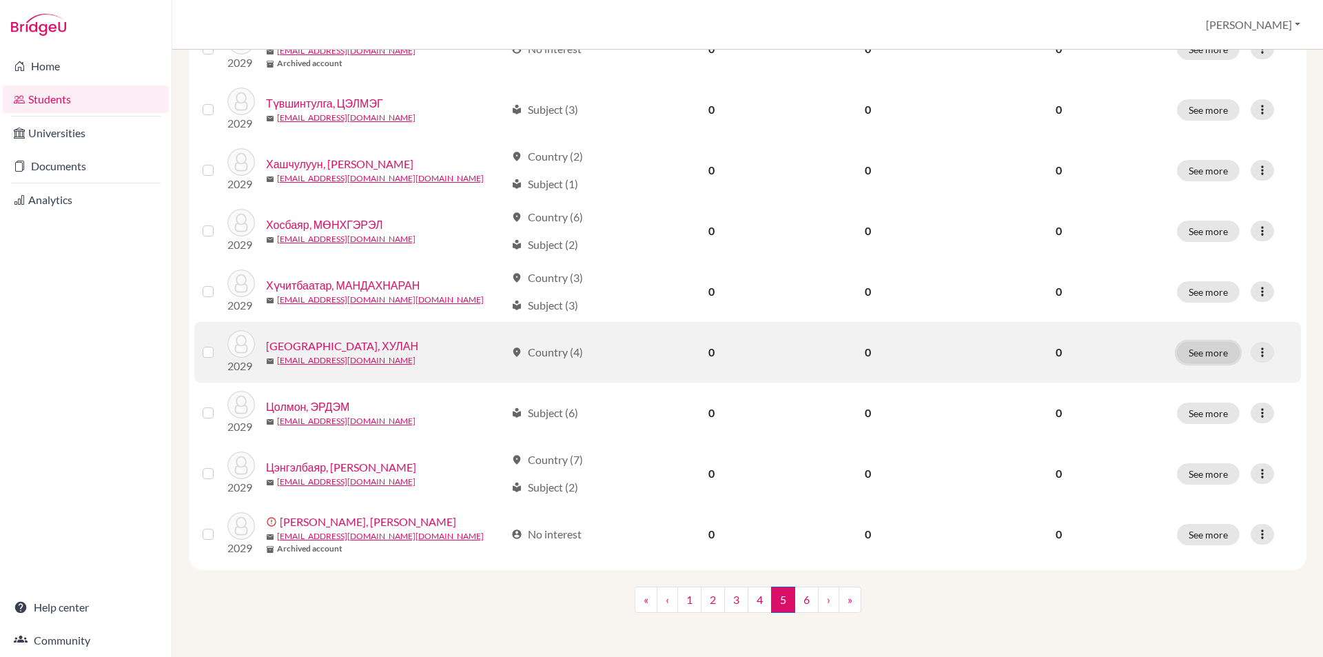
click at [1185, 352] on button "See more" at bounding box center [1208, 352] width 63 height 21
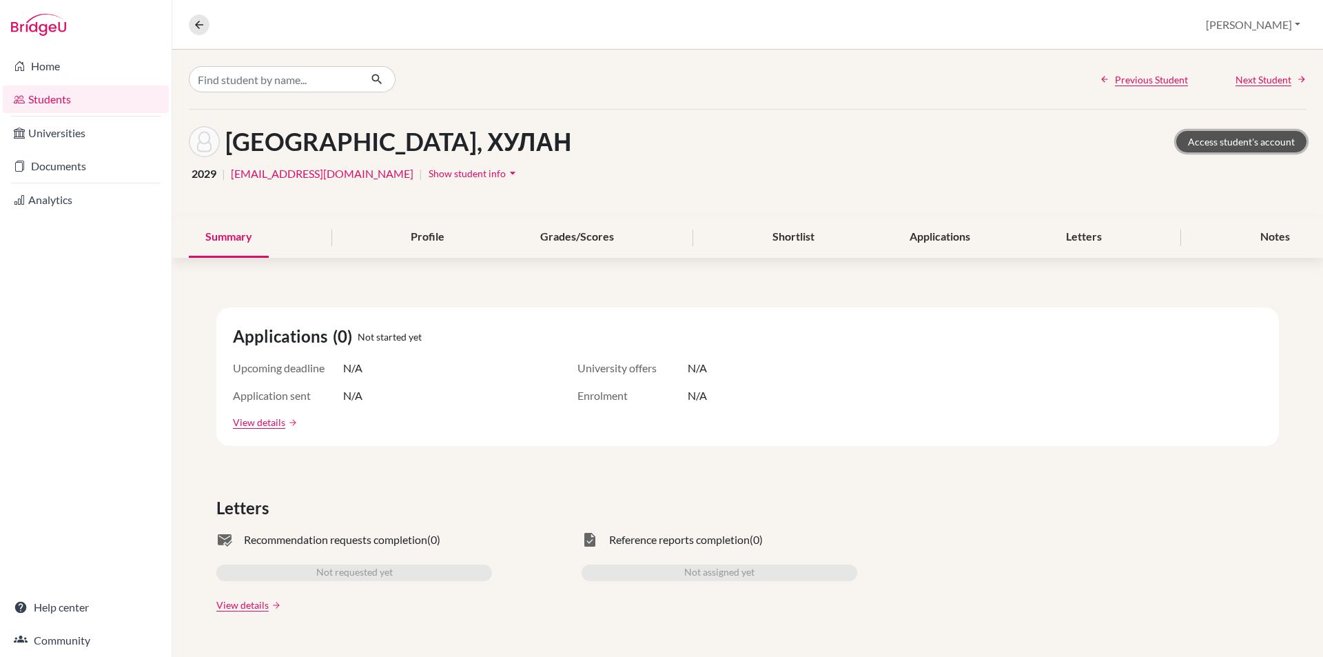
click at [1222, 141] on link "Access student's account" at bounding box center [1241, 141] width 130 height 21
click at [201, 21] on icon at bounding box center [199, 25] width 12 height 12
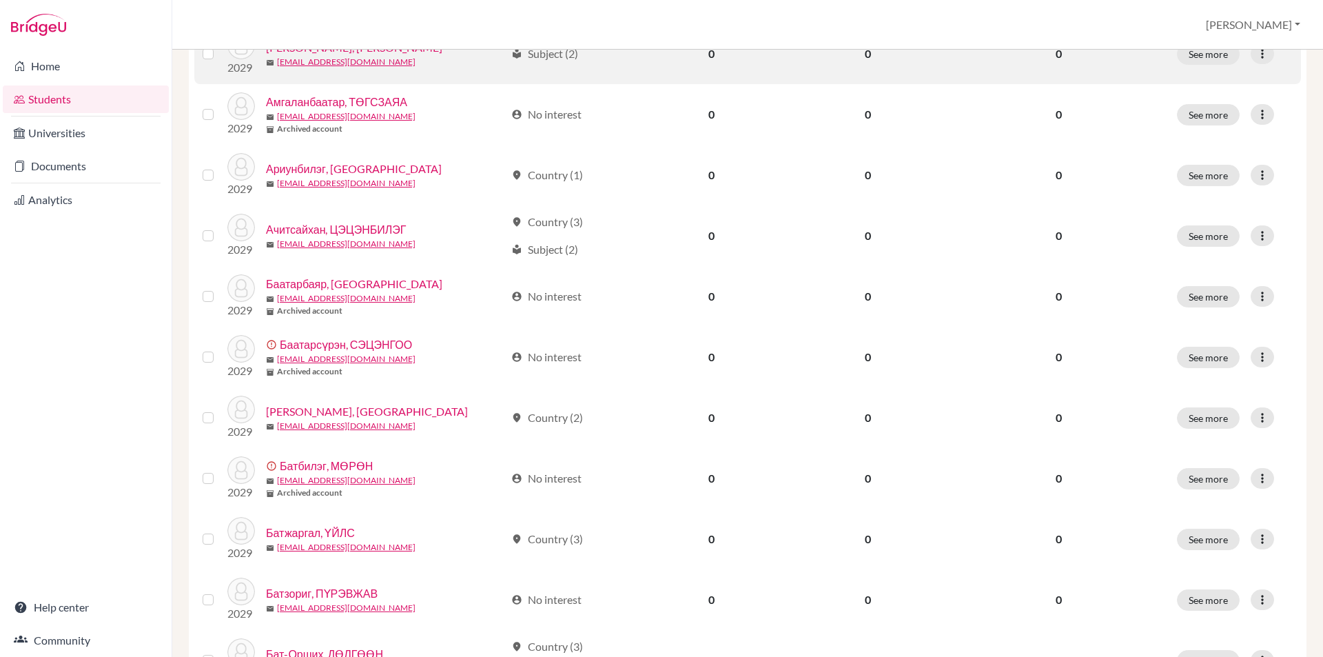
scroll to position [920, 0]
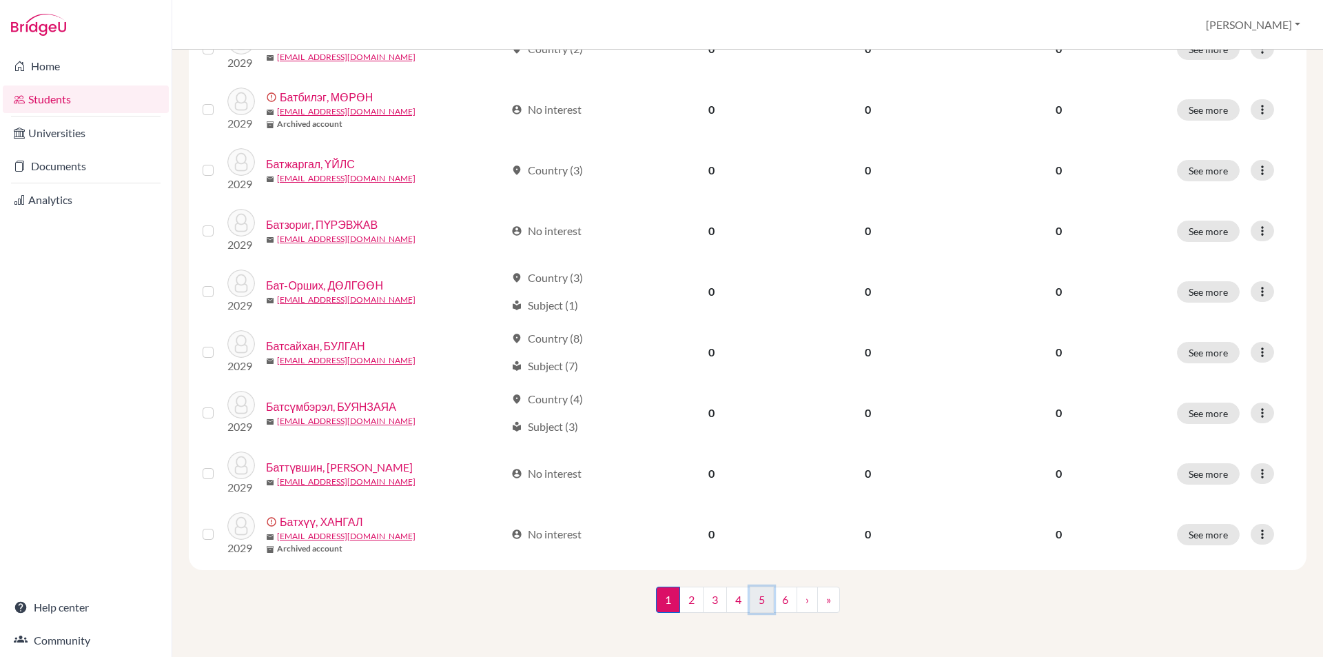
click at [761, 604] on link "5" at bounding box center [762, 599] width 24 height 26
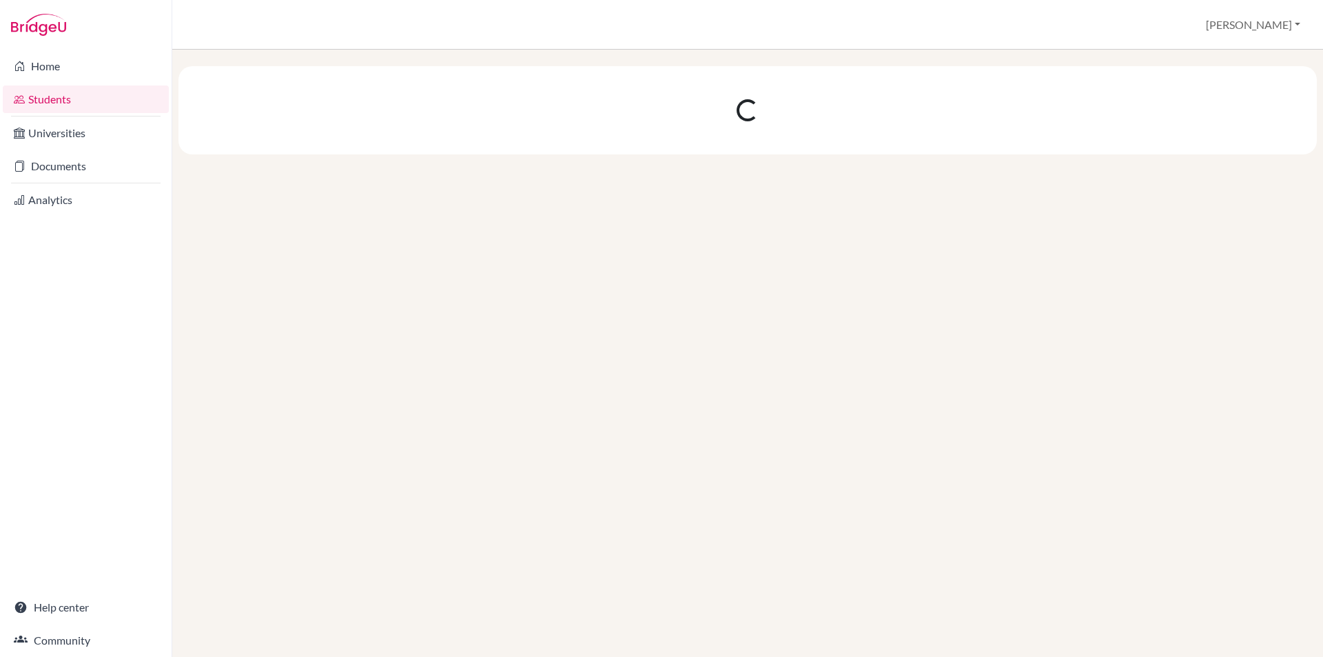
scroll to position [0, 0]
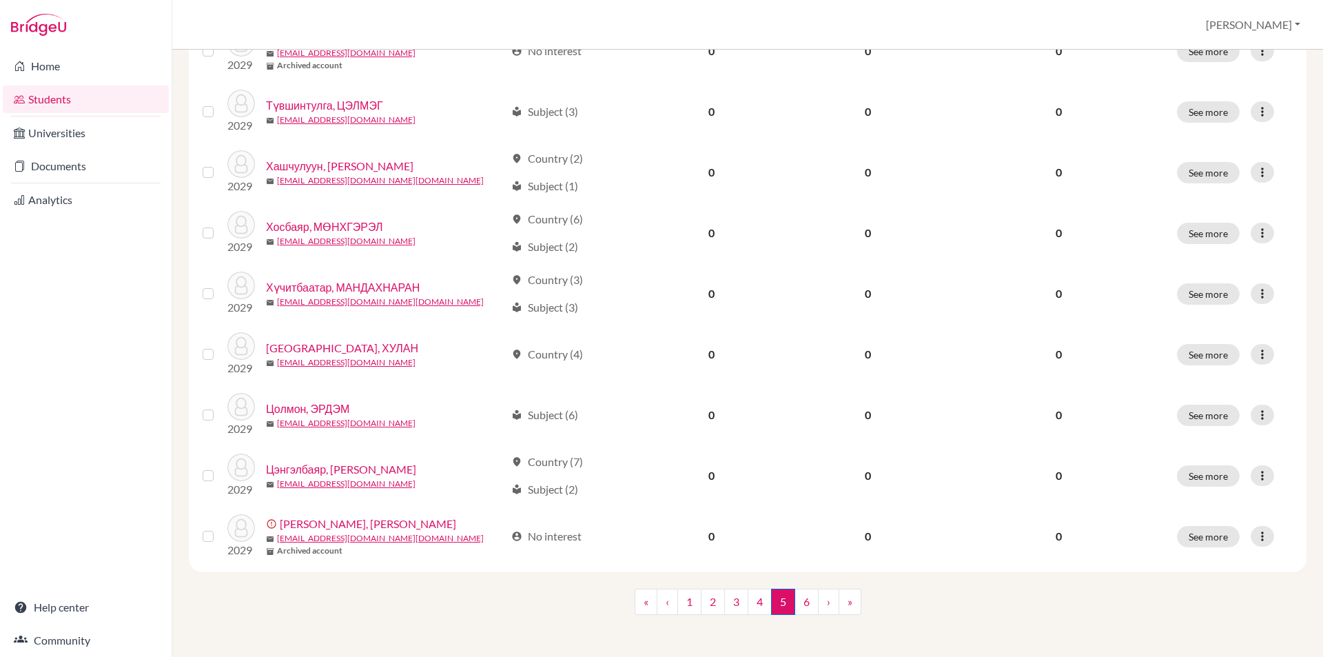
scroll to position [920, 0]
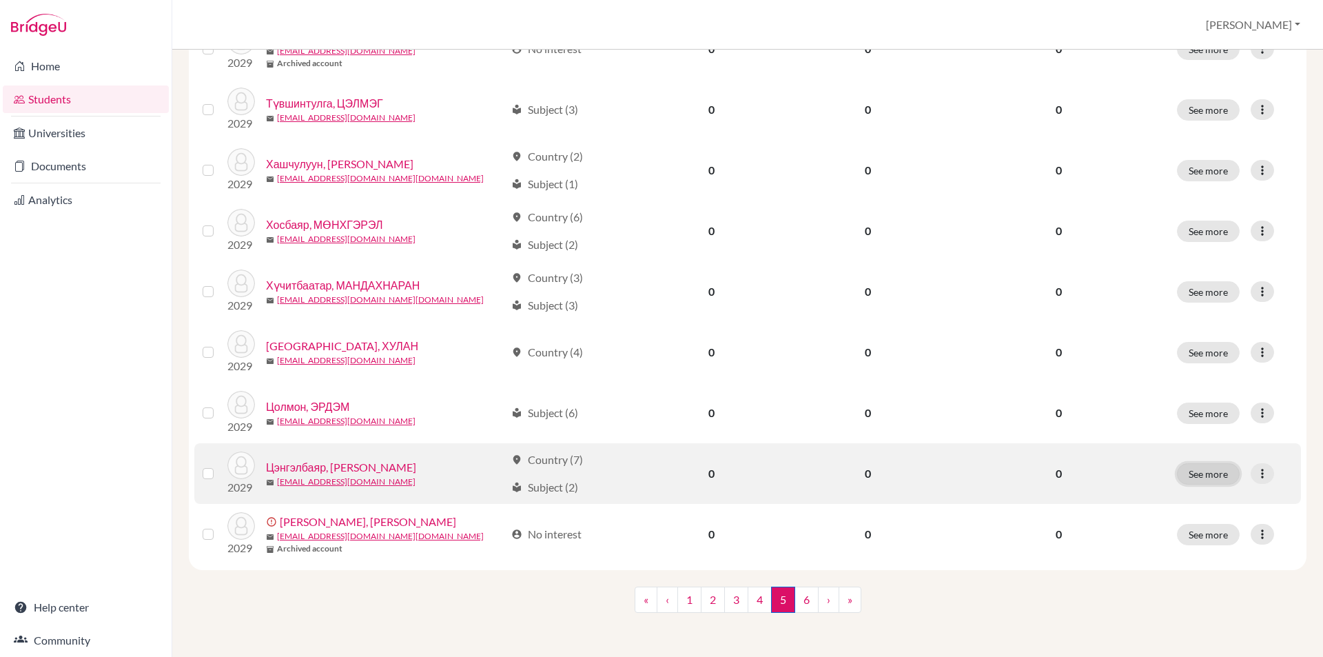
click at [1207, 473] on button "See more" at bounding box center [1208, 473] width 63 height 21
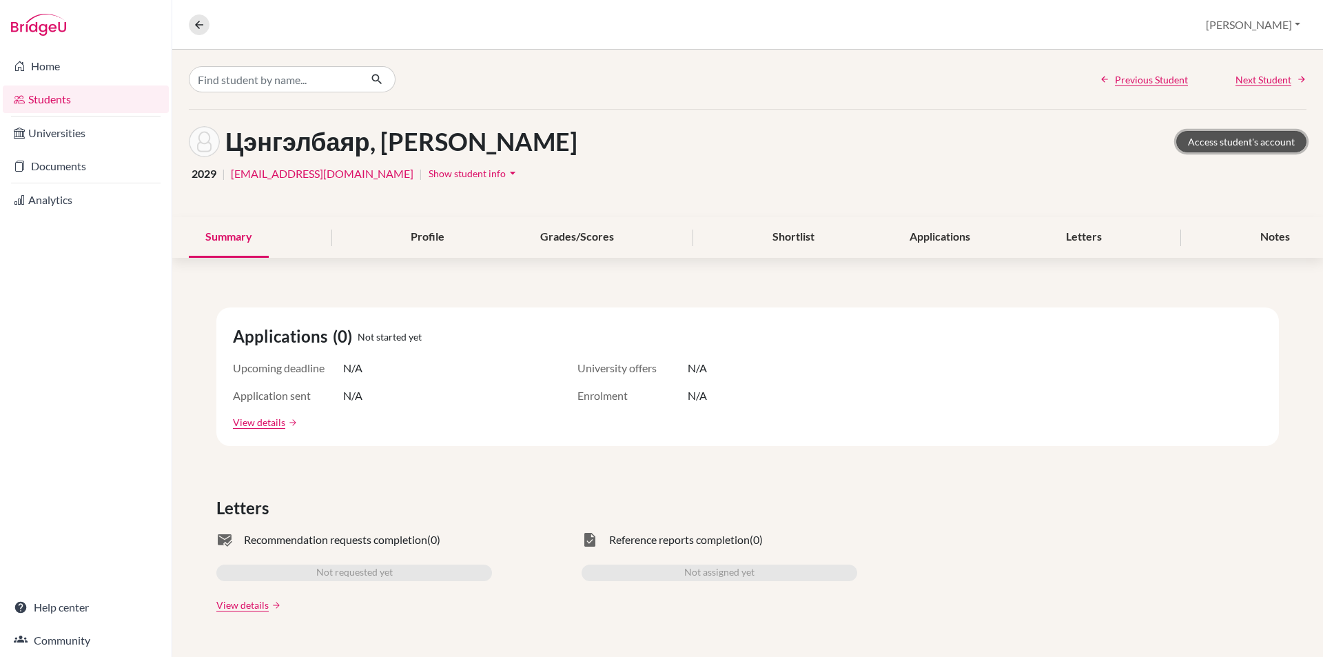
click at [1218, 148] on link "Access student's account" at bounding box center [1241, 141] width 130 height 21
click at [1181, 141] on link "Access student's account" at bounding box center [1241, 141] width 130 height 21
click at [1204, 145] on link "Access student's account" at bounding box center [1241, 141] width 130 height 21
click at [1218, 143] on link "Access student's account" at bounding box center [1241, 141] width 130 height 21
